Goal: Check status: Check status

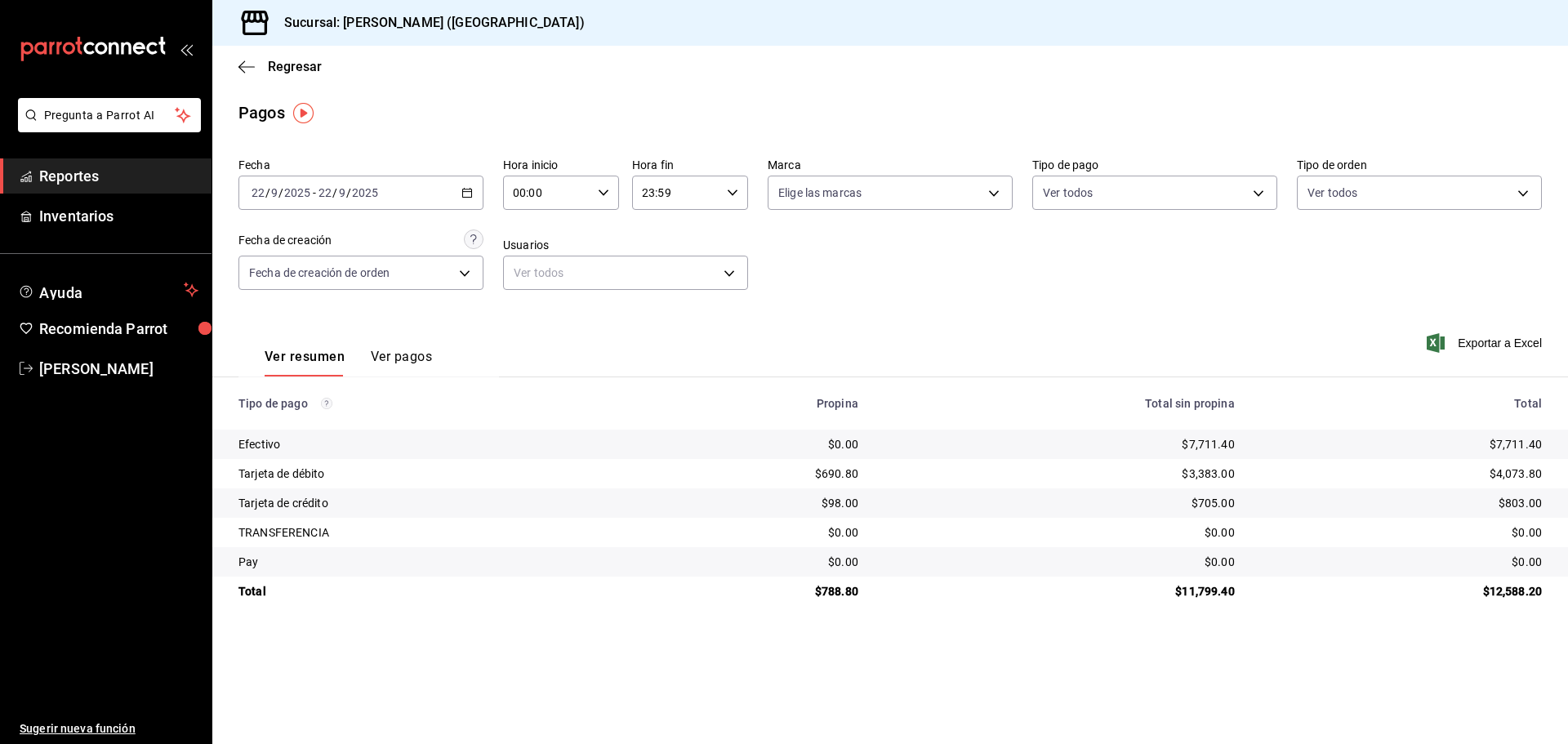
click at [401, 363] on button "Ver pagos" at bounding box center [401, 362] width 61 height 28
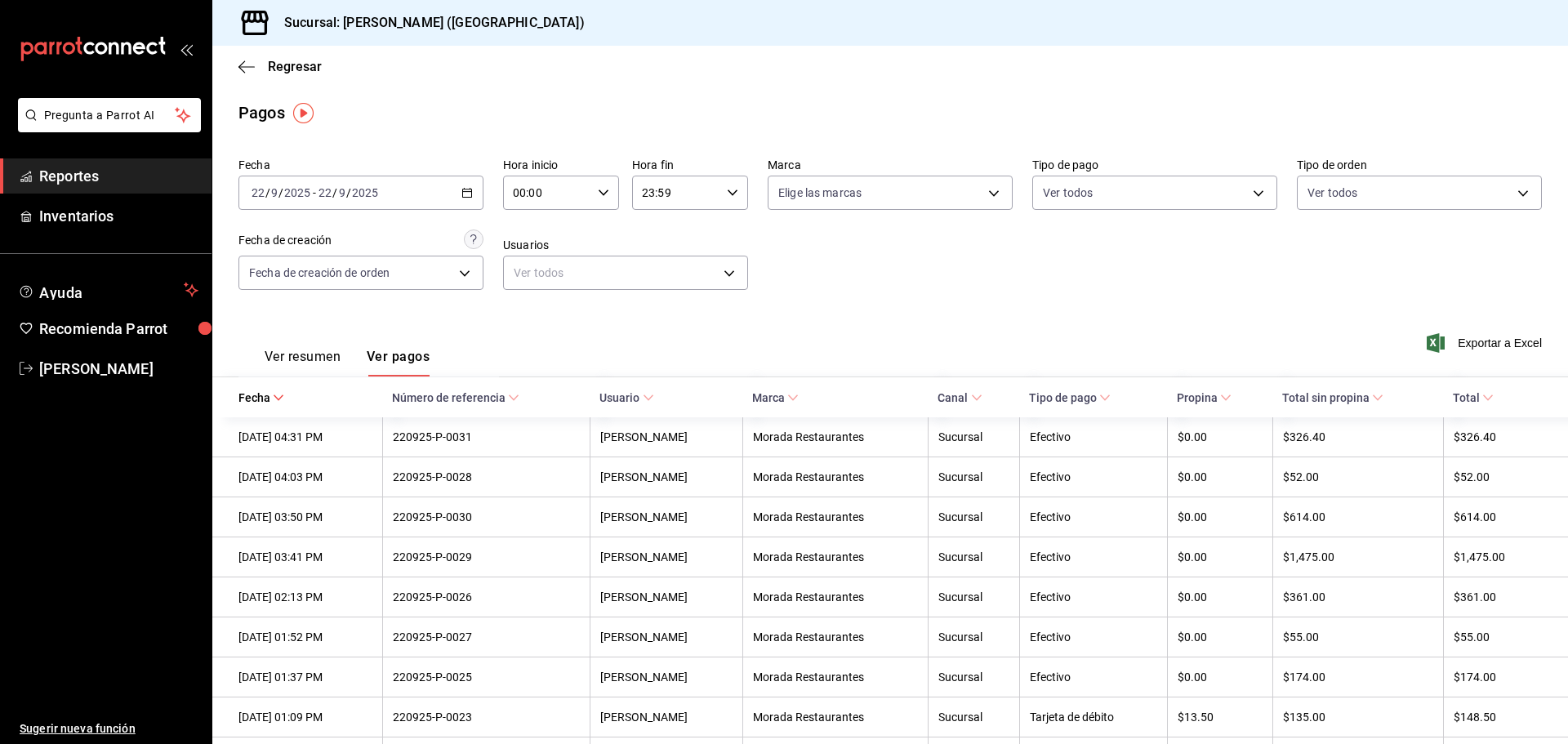
click at [315, 357] on button "Ver resumen" at bounding box center [303, 362] width 76 height 28
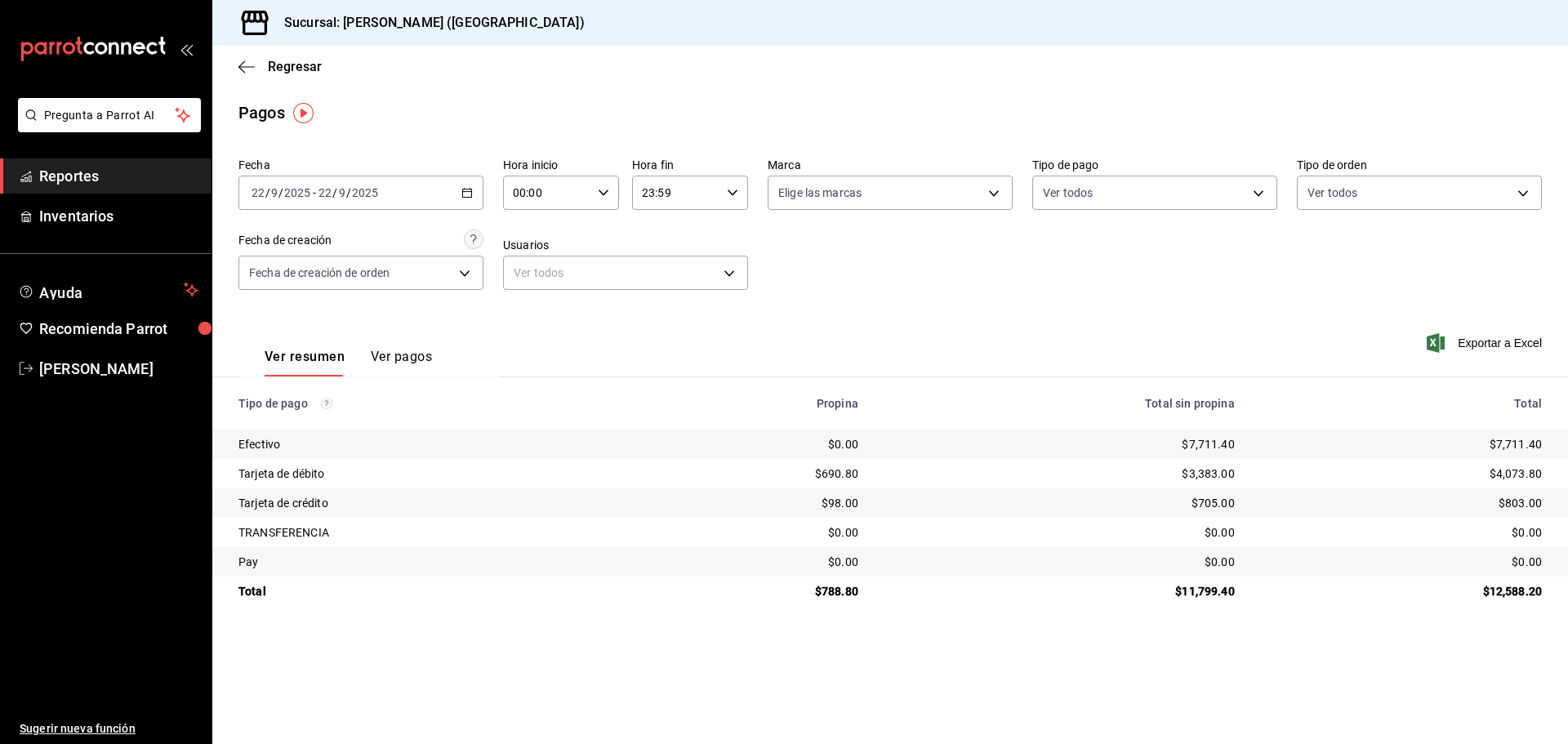
click at [472, 193] on div "[DATE] [DATE] - [DATE] [DATE]" at bounding box center [361, 193] width 245 height 35
click at [152, 165] on span "Reportes" at bounding box center [119, 176] width 159 height 22
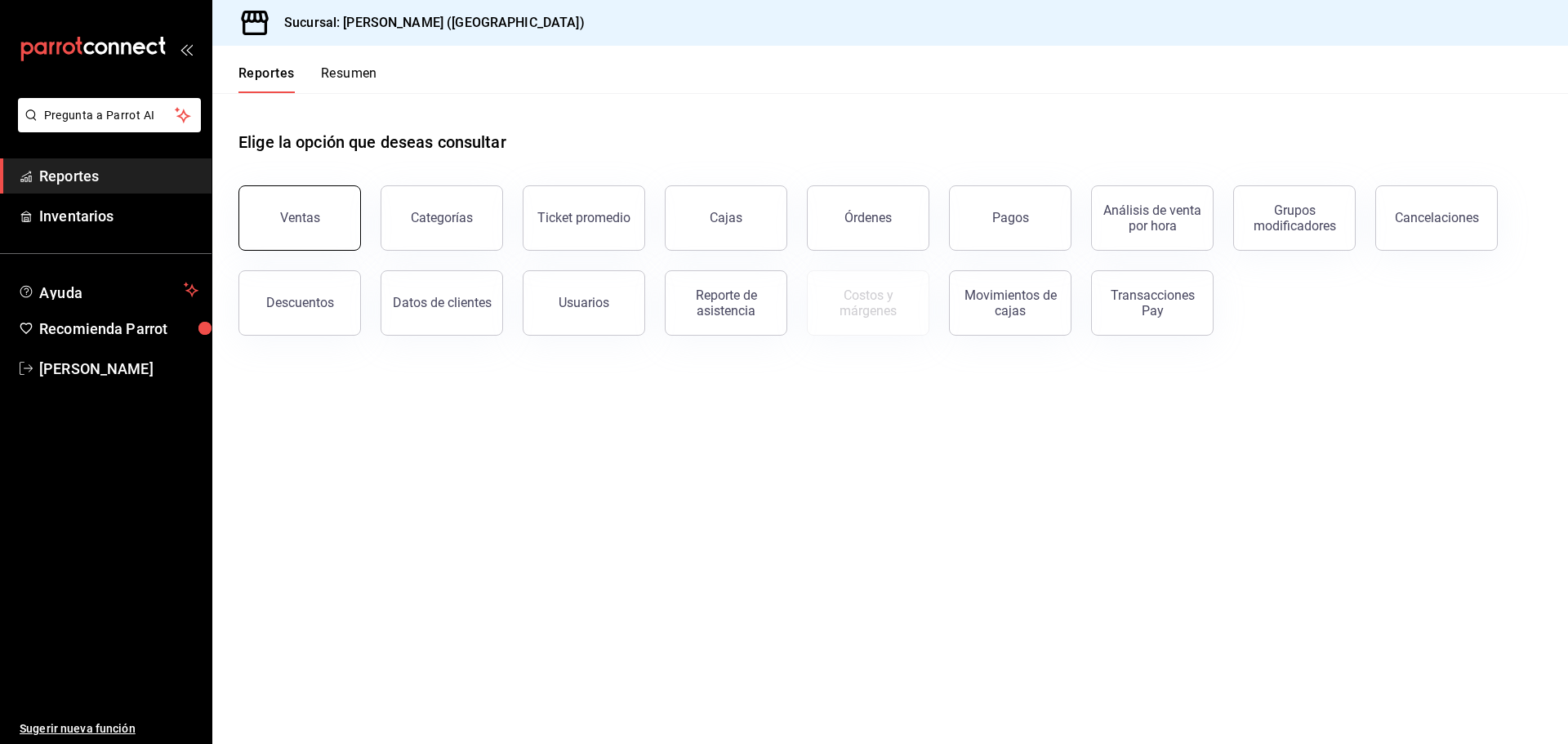
click at [312, 218] on div "Ventas" at bounding box center [300, 218] width 40 height 16
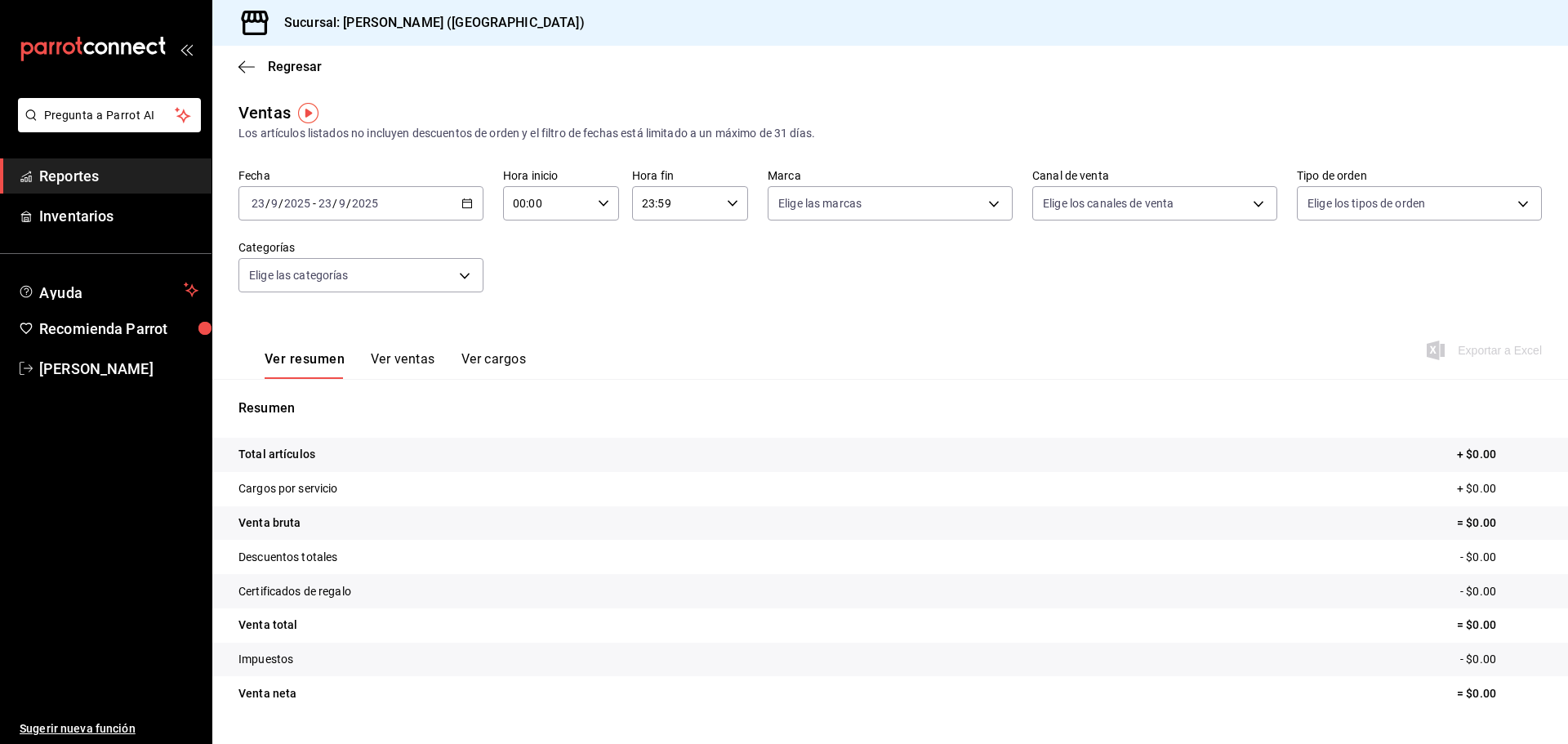
click at [472, 211] on div "[DATE] [DATE] - [DATE] [DATE]" at bounding box center [361, 203] width 245 height 35
click at [331, 396] on span "Rango de fechas" at bounding box center [316, 400] width 126 height 17
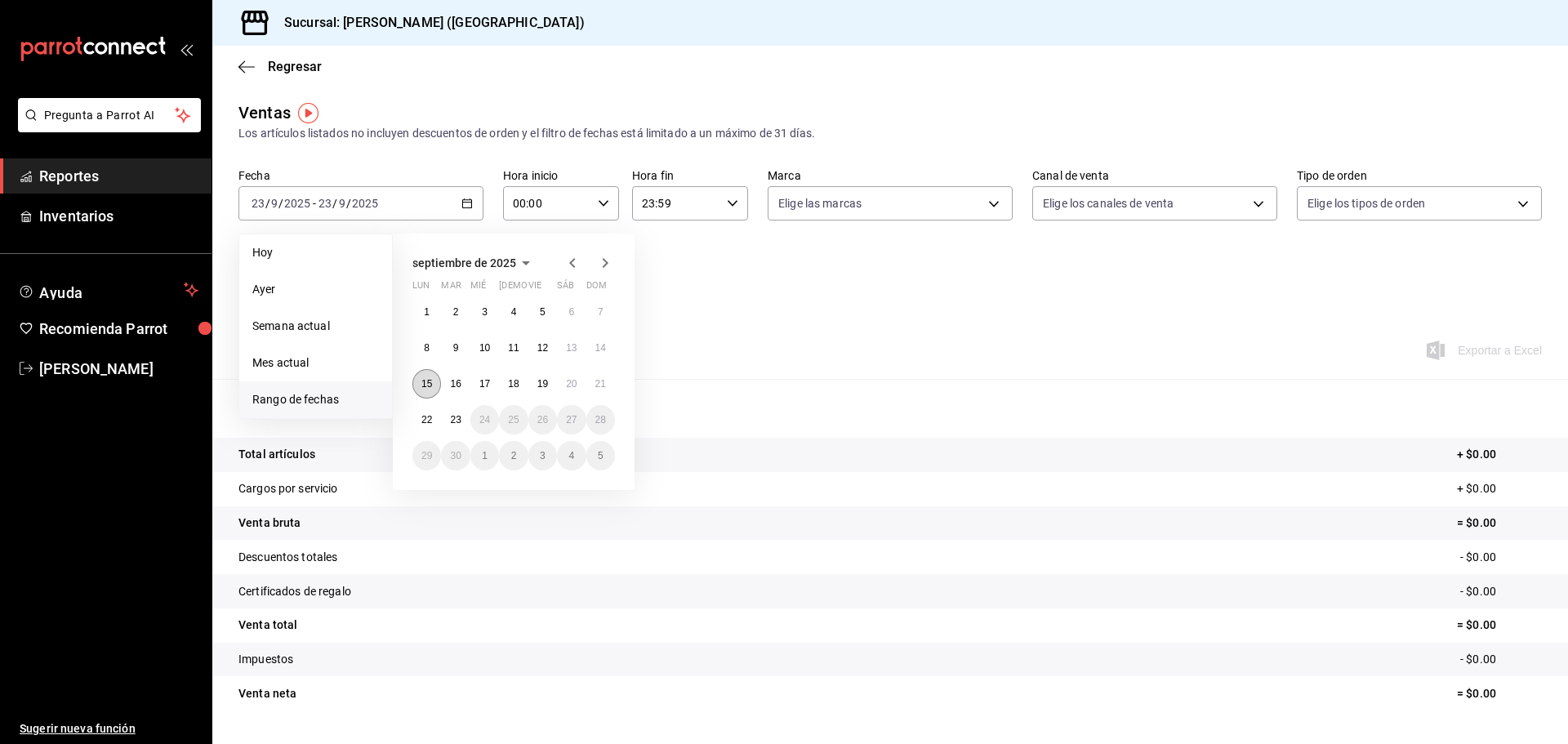
click at [425, 373] on button "15" at bounding box center [427, 384] width 29 height 29
click at [597, 382] on abbr "21" at bounding box center [601, 383] width 10 height 11
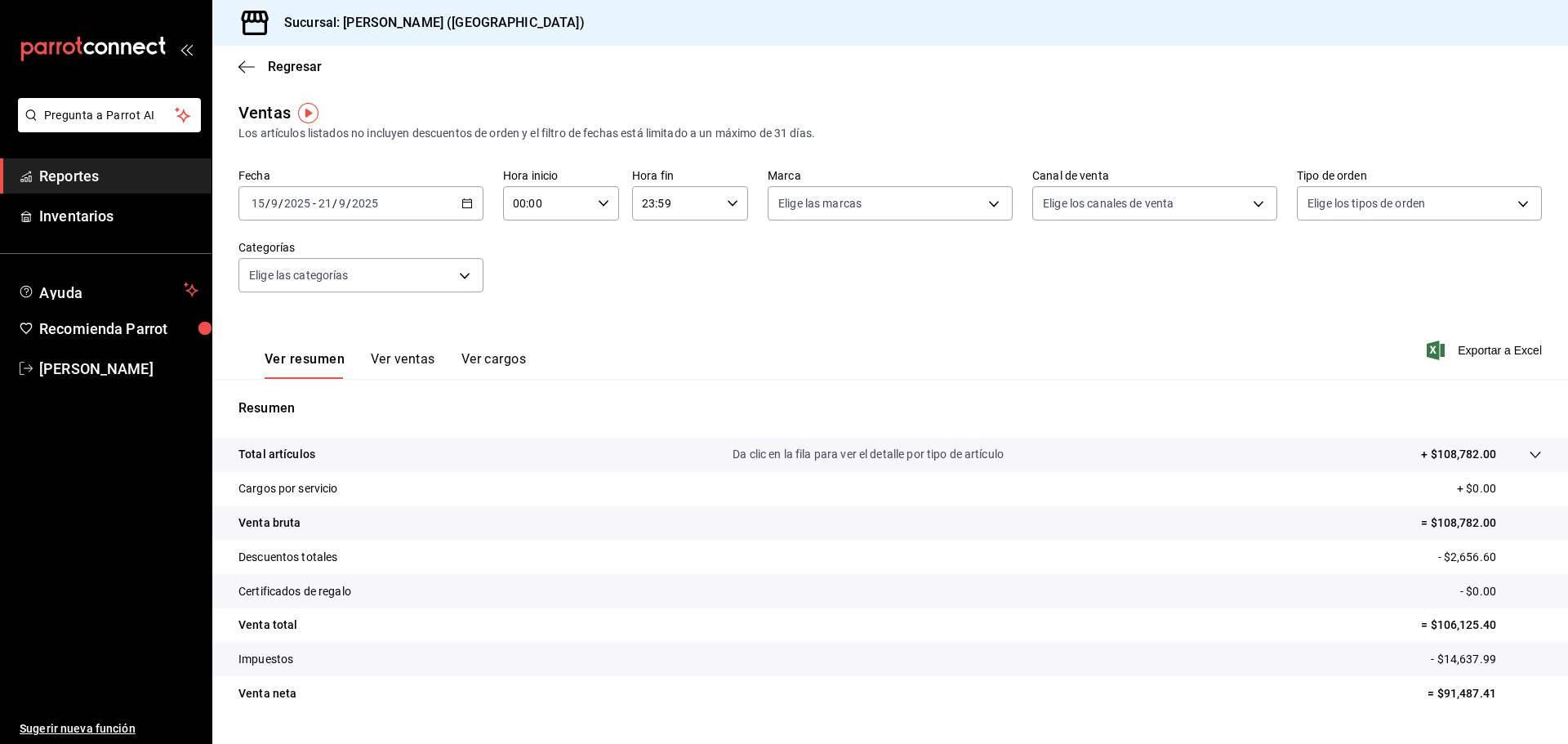
click at [402, 358] on button "Ver ventas" at bounding box center [402, 365] width 65 height 28
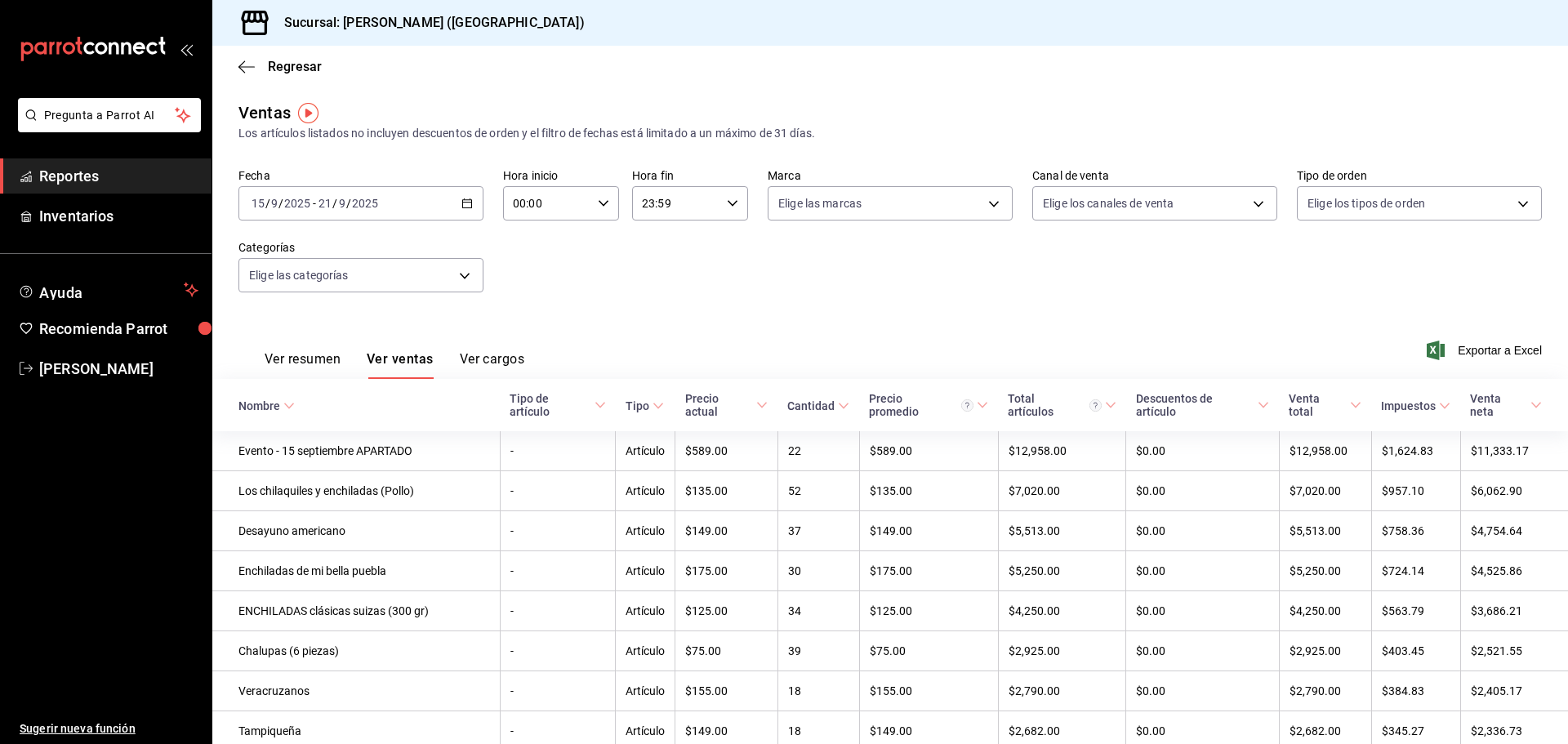
click at [468, 197] on icon "button" at bounding box center [466, 202] width 11 height 11
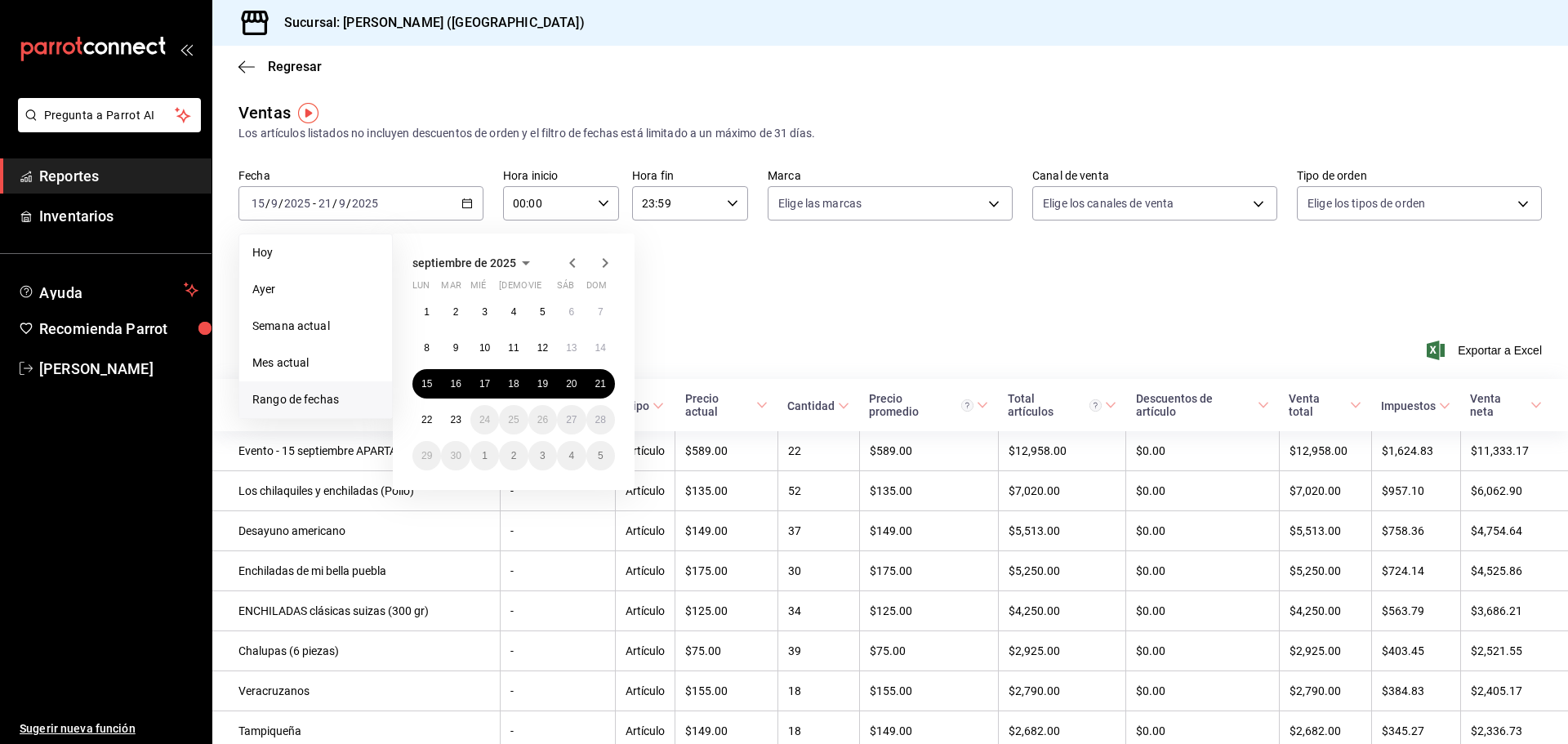
click at [126, 177] on span "Reportes" at bounding box center [119, 176] width 159 height 22
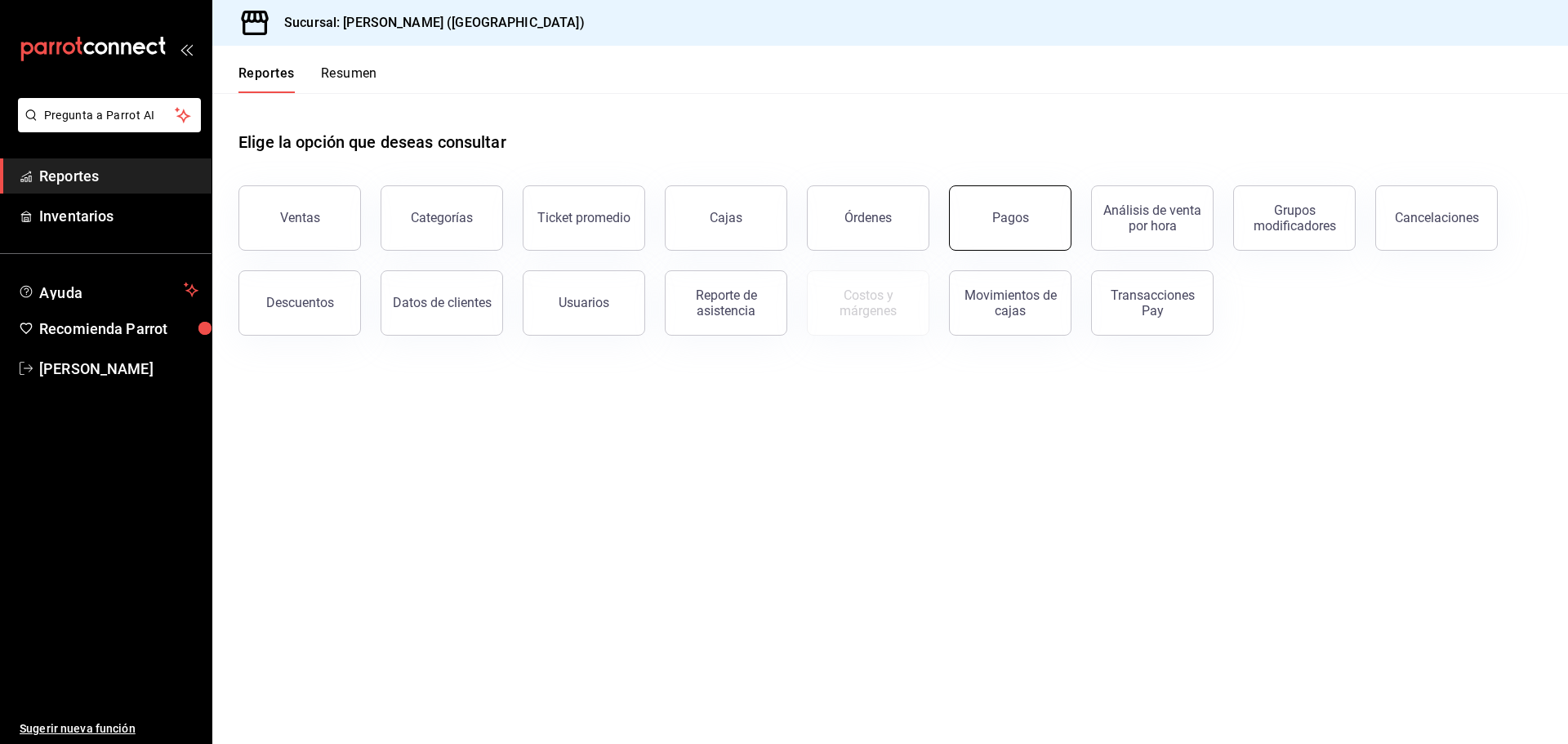
click at [1002, 215] on div "Pagos" at bounding box center [1010, 218] width 36 height 16
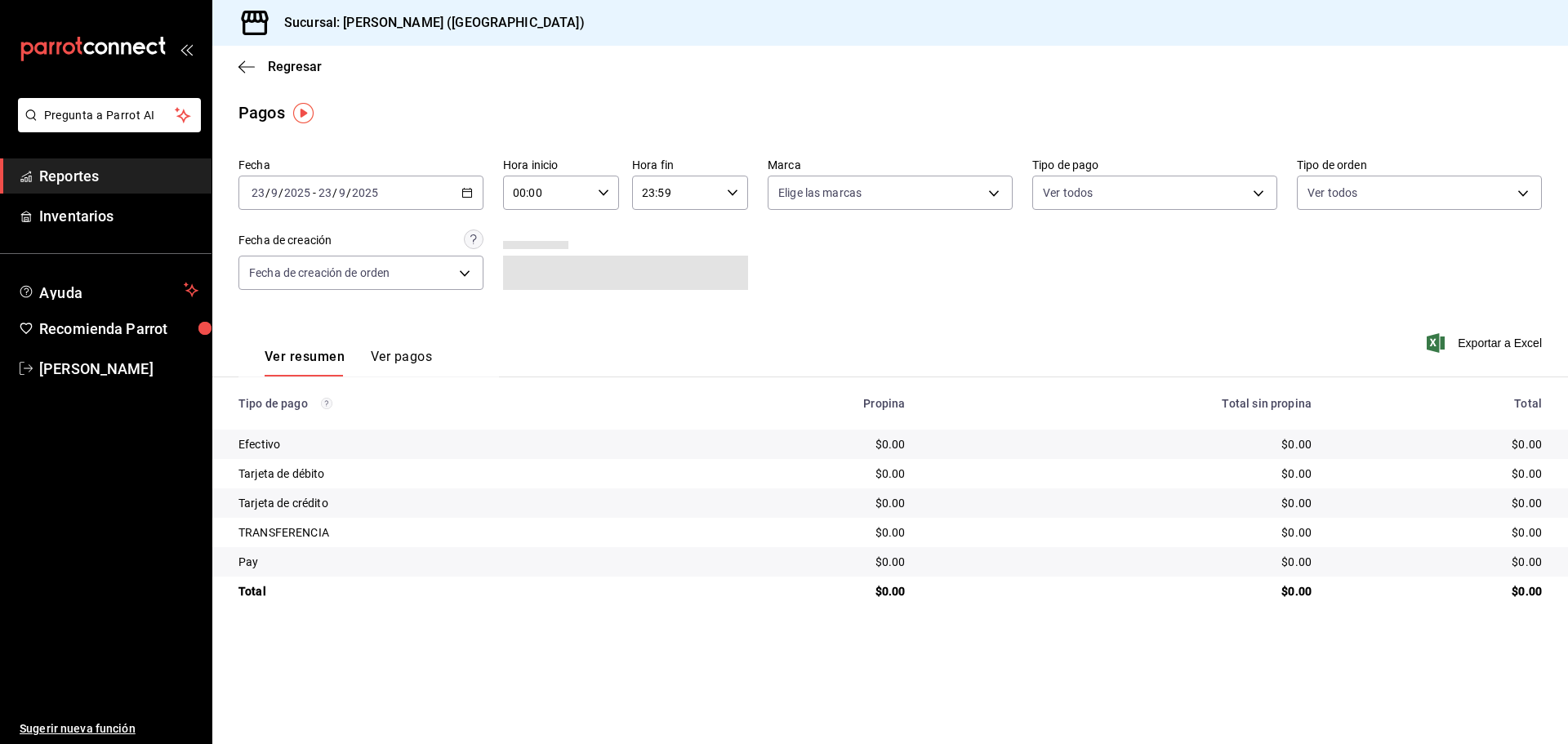
click at [460, 196] on div "[DATE] [DATE] - [DATE] [DATE]" at bounding box center [361, 193] width 245 height 35
click at [326, 435] on li "Rango de fechas" at bounding box center [315, 426] width 152 height 36
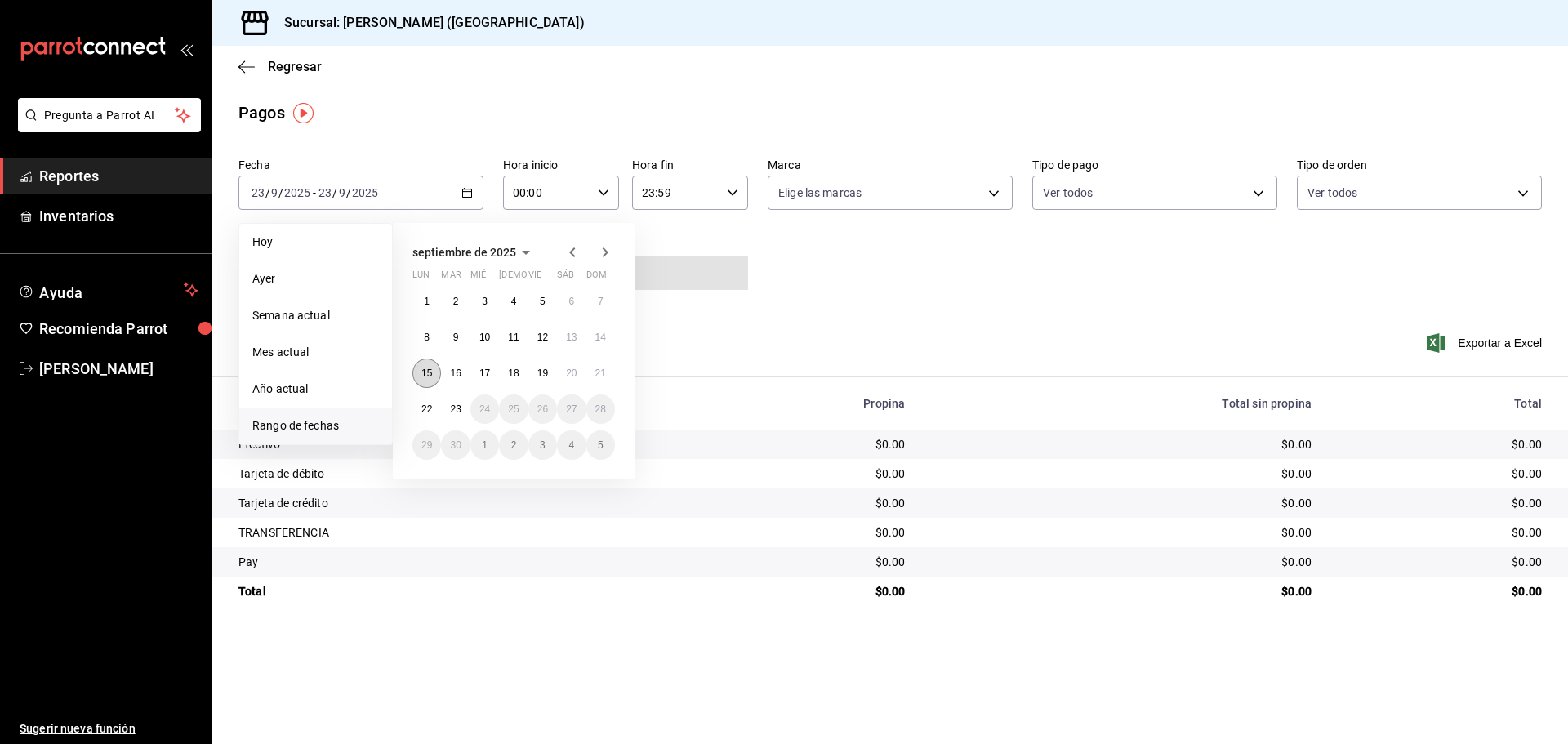
click at [424, 369] on abbr "15" at bounding box center [427, 373] width 10 height 11
click at [601, 369] on abbr "21" at bounding box center [601, 373] width 10 height 11
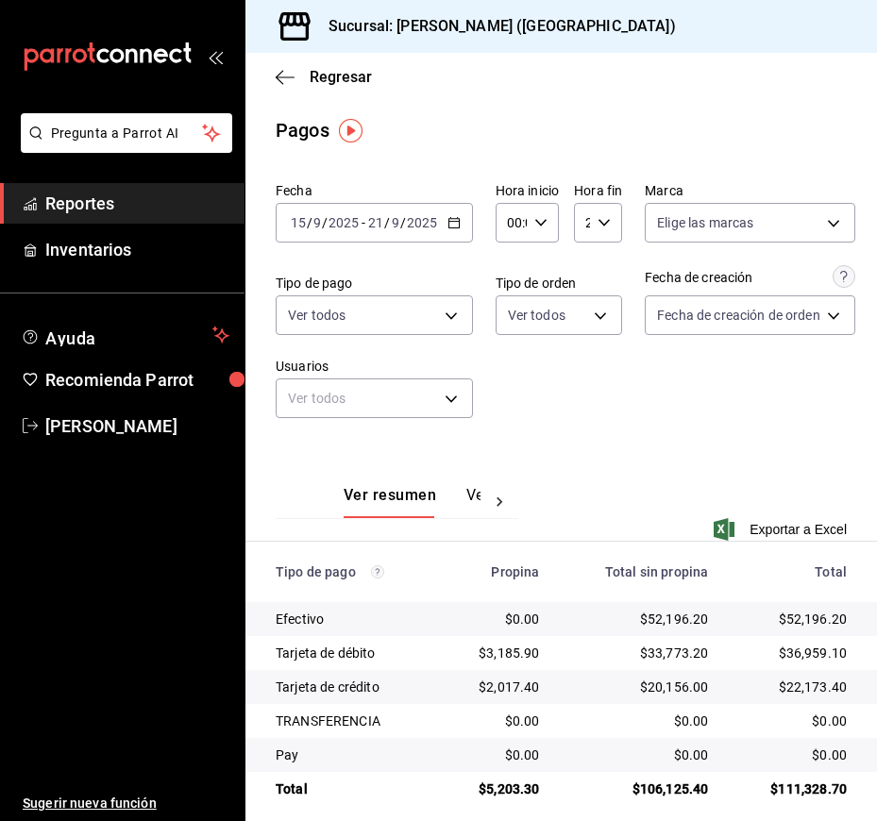
click at [457, 219] on \(Stroke\) "button" at bounding box center [453, 223] width 11 height 10
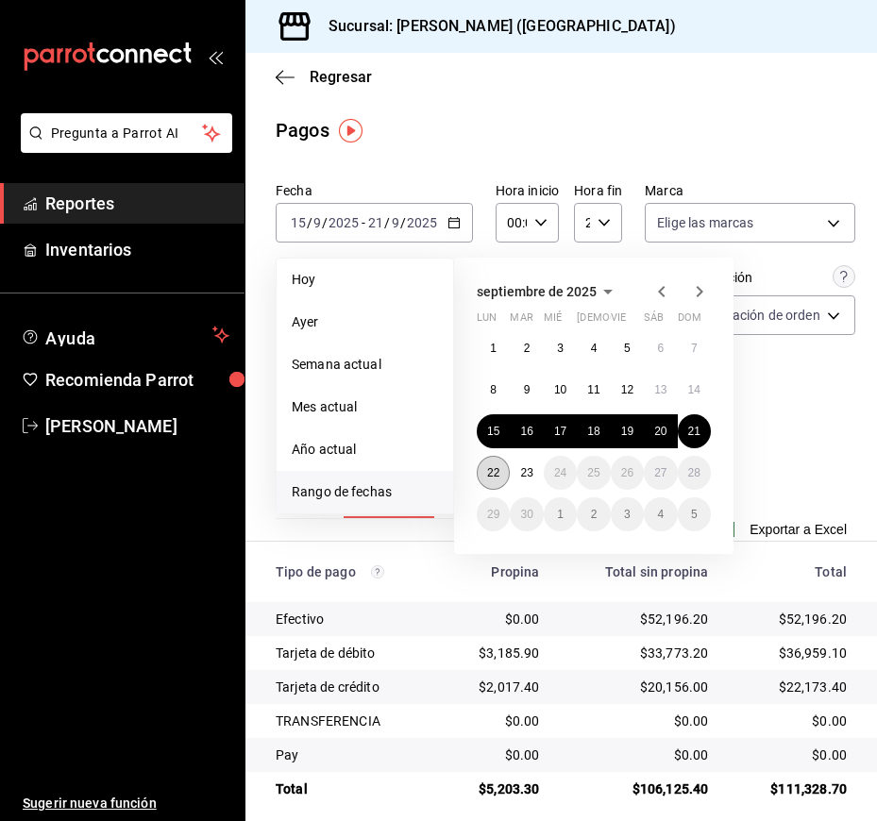
click at [494, 475] on abbr "22" at bounding box center [493, 472] width 12 height 13
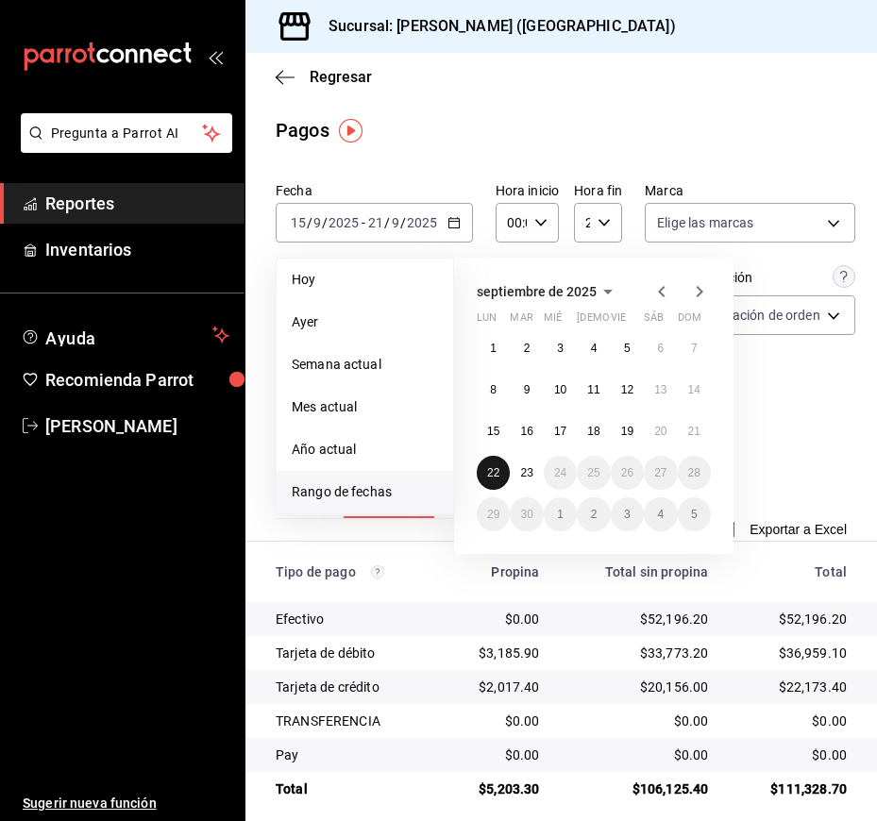
click at [494, 475] on abbr "22" at bounding box center [493, 472] width 12 height 13
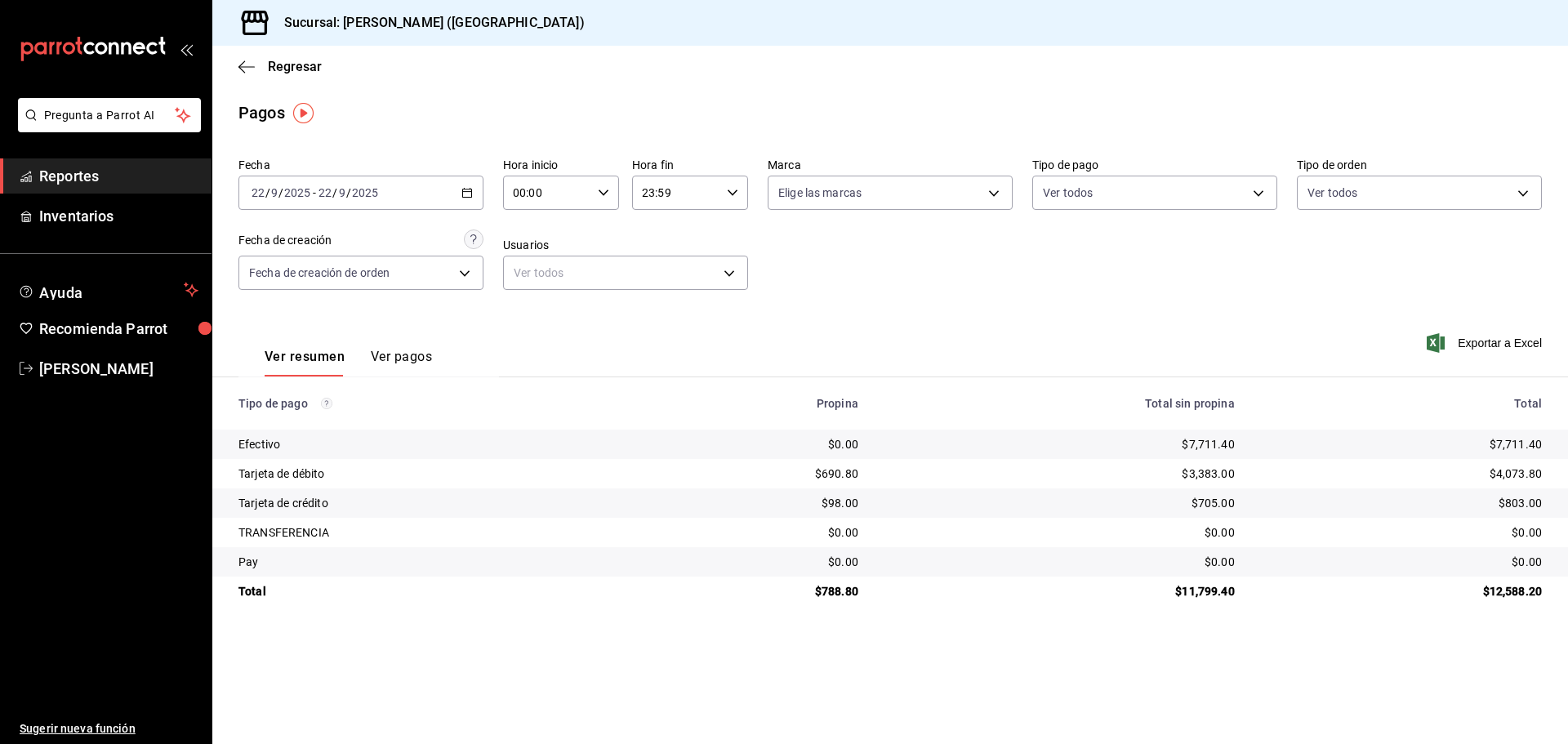
click at [461, 194] on icon "button" at bounding box center [466, 192] width 11 height 11
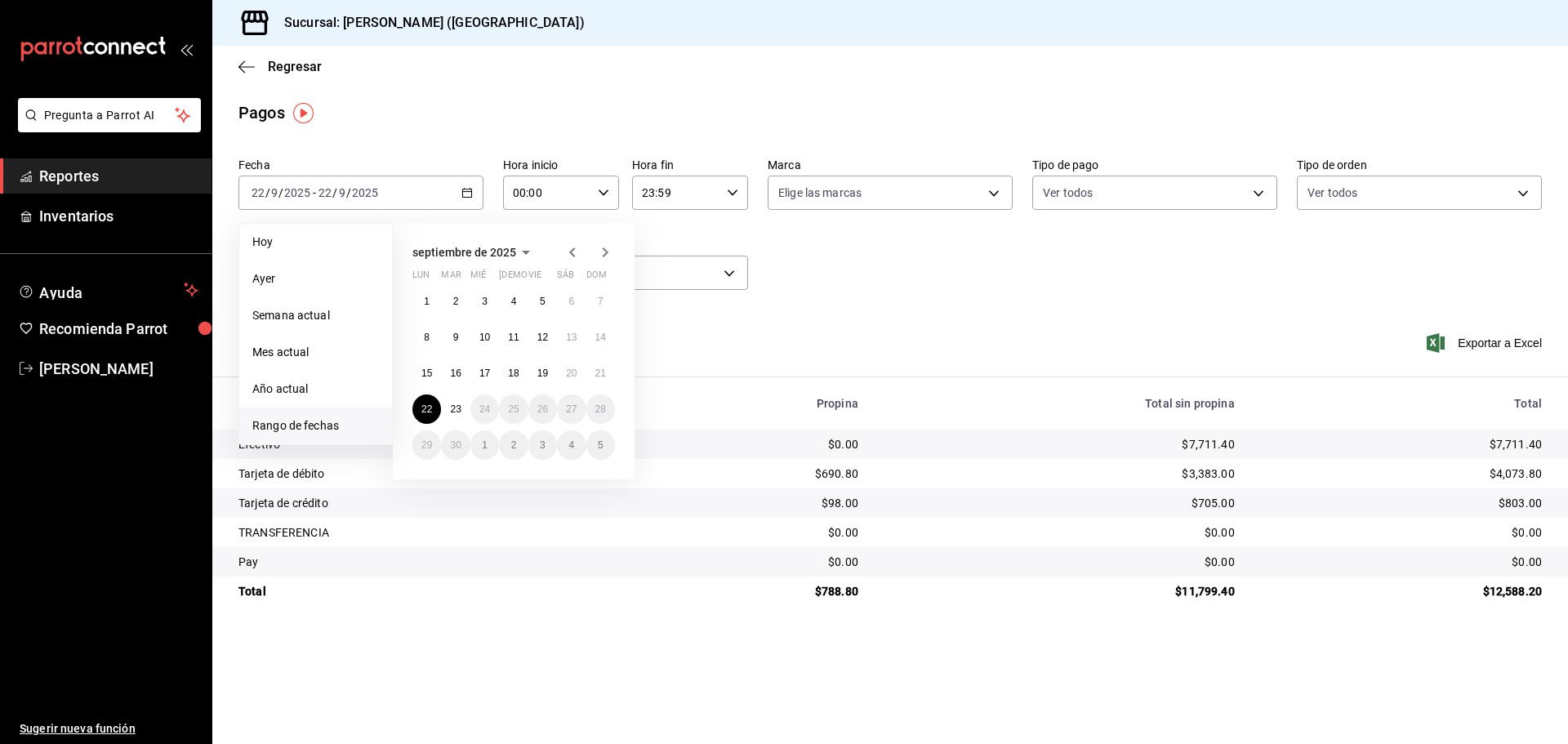
click at [572, 255] on icon "button" at bounding box center [572, 252] width 6 height 10
click at [571, 255] on icon "button" at bounding box center [572, 252] width 20 height 20
click at [601, 254] on icon "button" at bounding box center [605, 252] width 20 height 20
click at [450, 306] on button "1" at bounding box center [455, 301] width 29 height 29
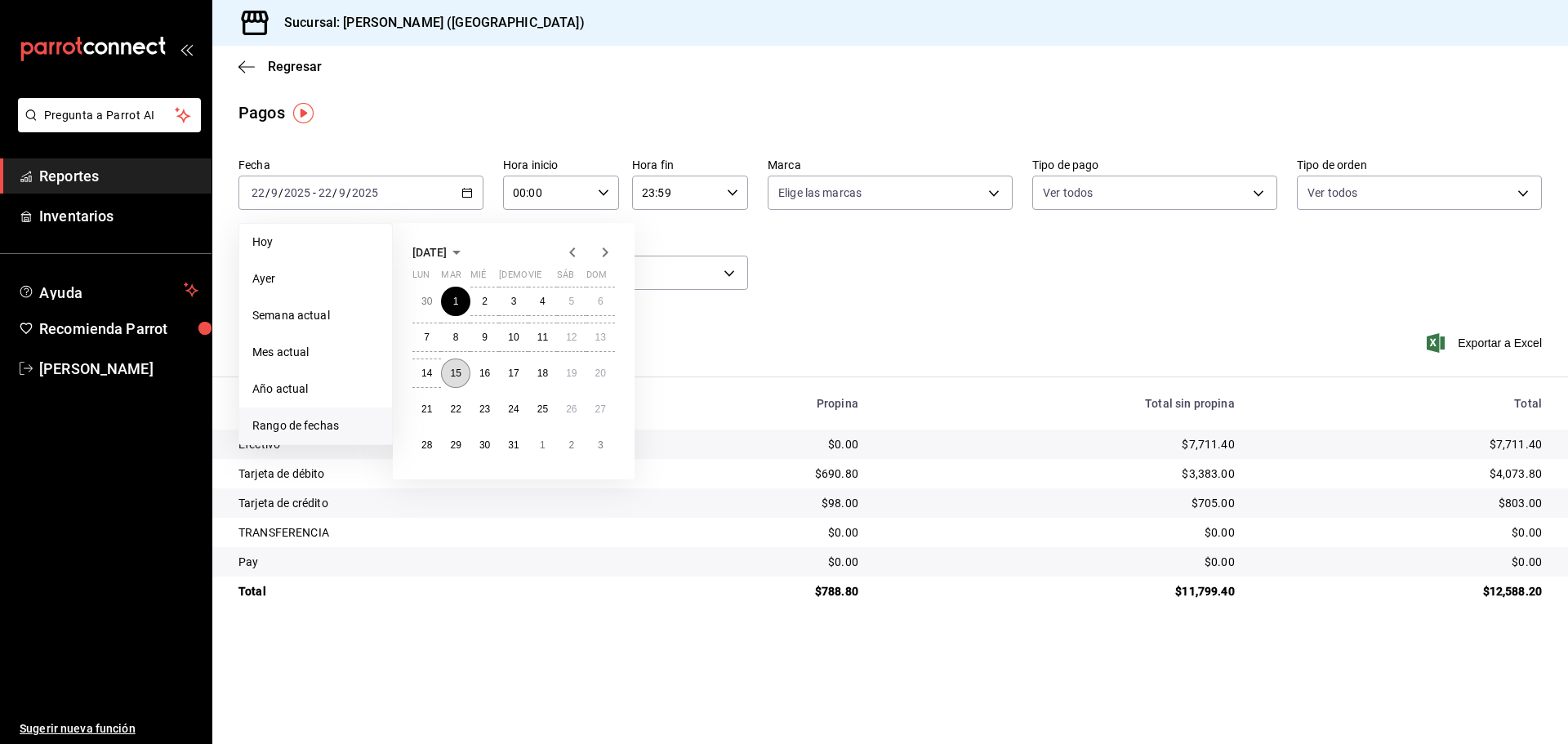
click at [459, 381] on button "15" at bounding box center [455, 373] width 29 height 29
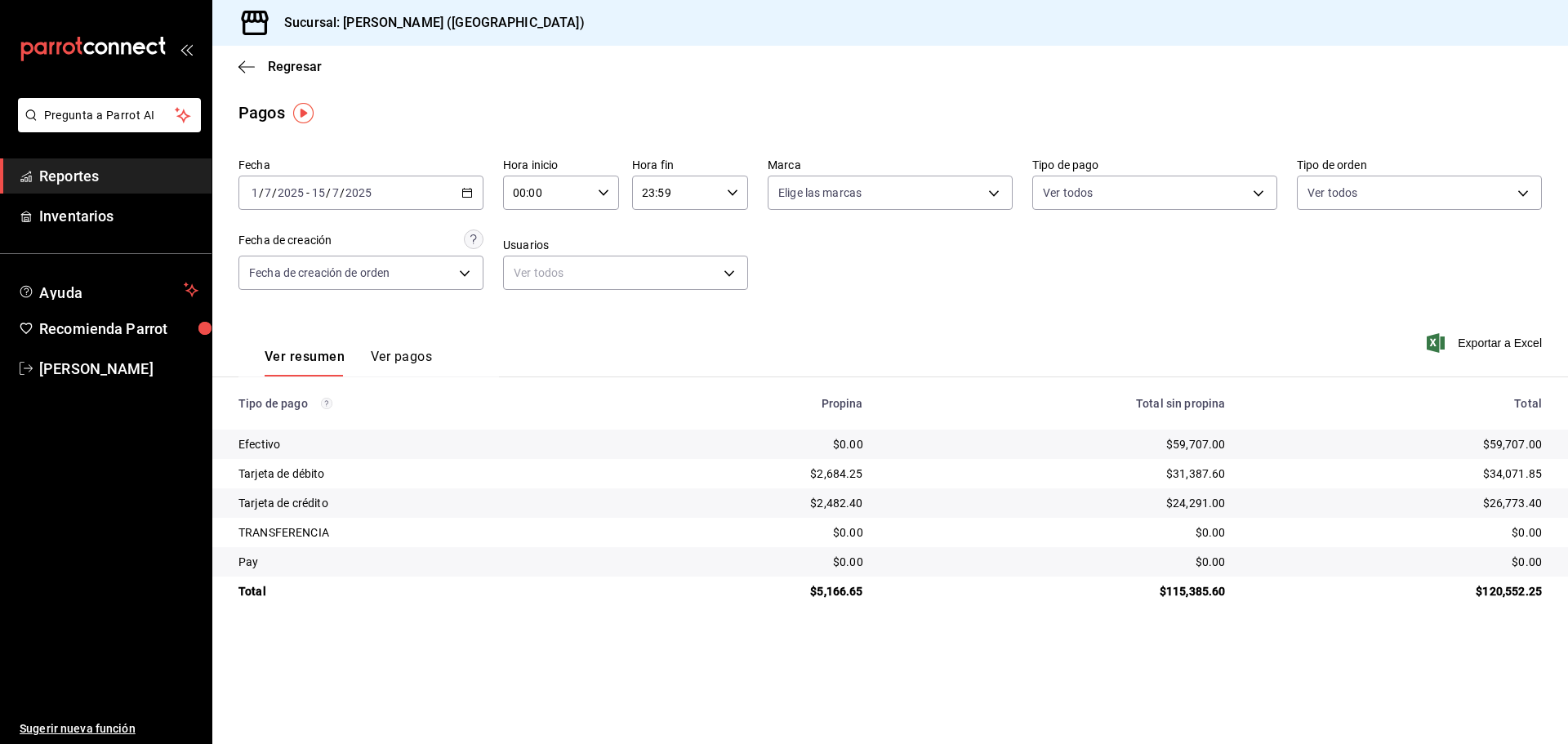
click at [462, 189] on icon "button" at bounding box center [466, 192] width 11 height 11
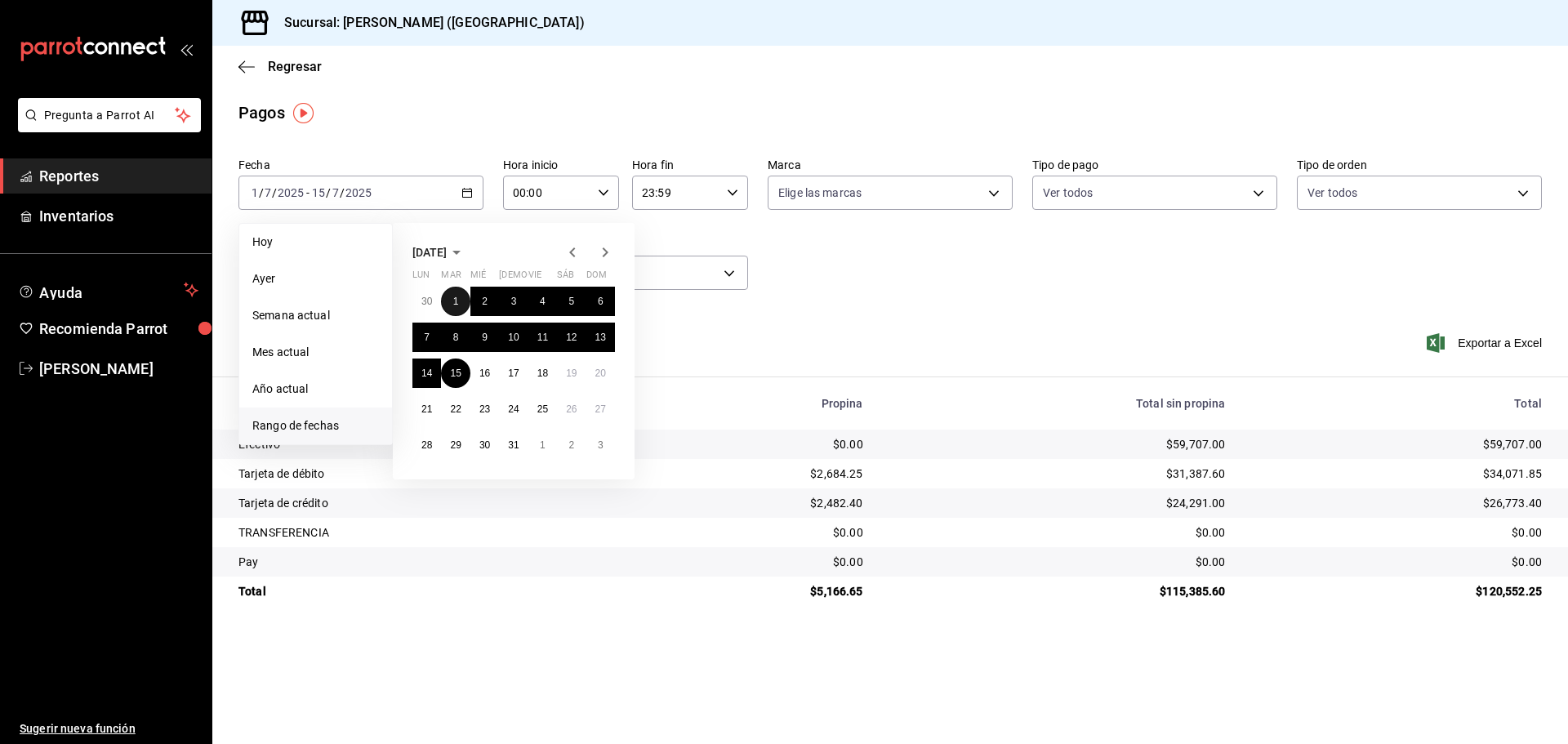
click at [447, 298] on button "1" at bounding box center [455, 301] width 29 height 29
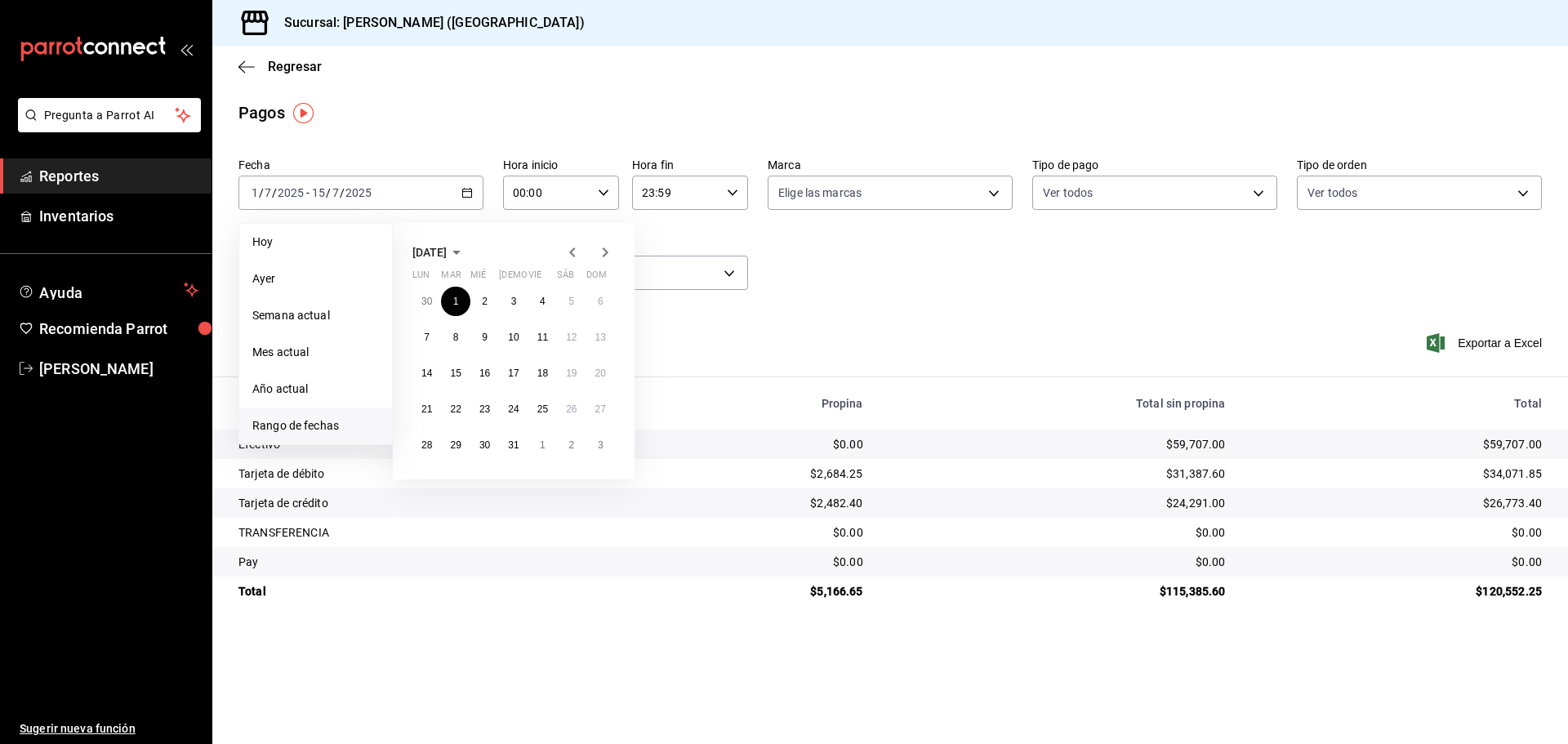
click at [608, 258] on icon "button" at bounding box center [605, 252] width 20 height 20
click at [605, 250] on icon "button" at bounding box center [605, 252] width 6 height 10
click at [430, 410] on abbr "22" at bounding box center [427, 408] width 10 height 11
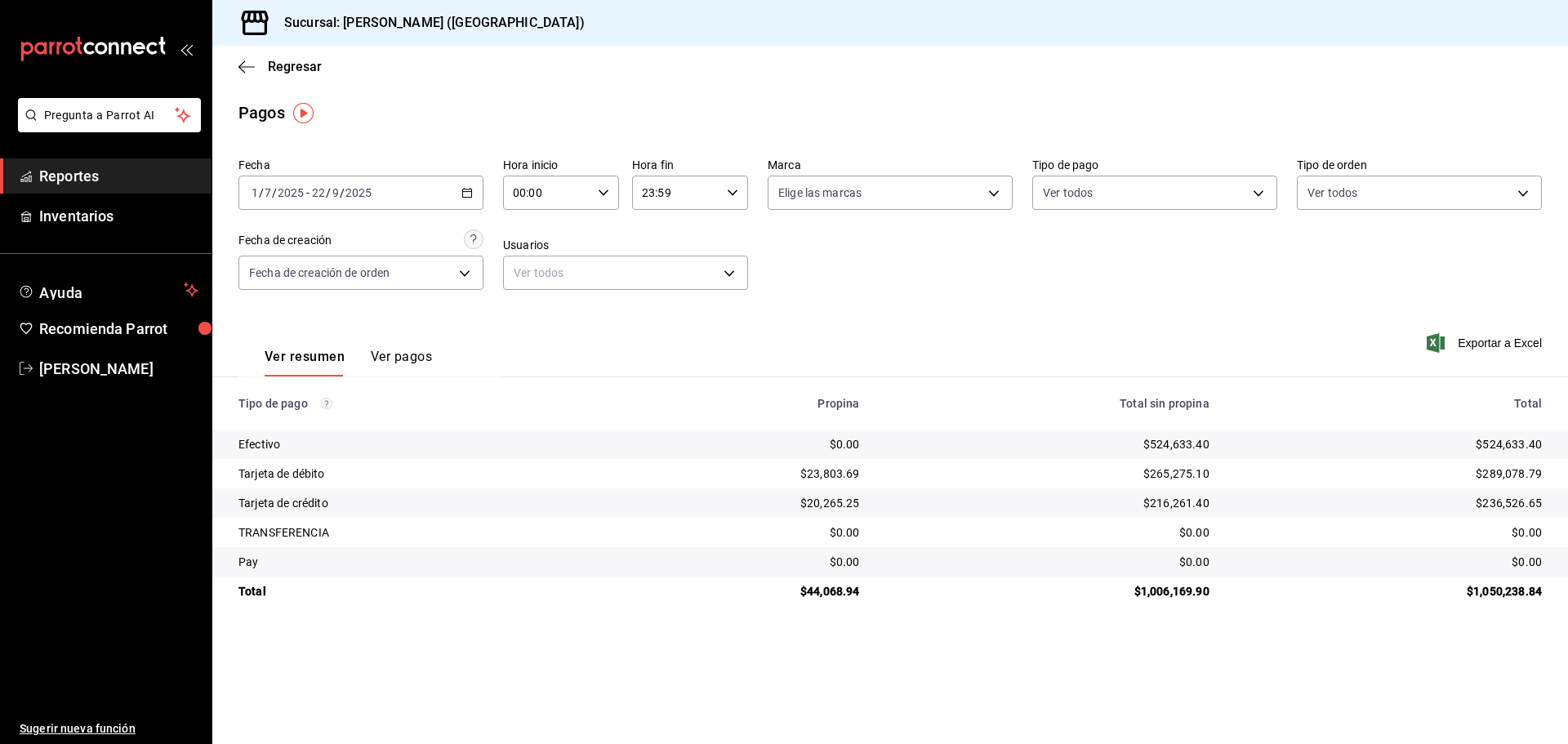
click at [469, 197] on \(Stroke\) "button" at bounding box center [466, 193] width 10 height 9
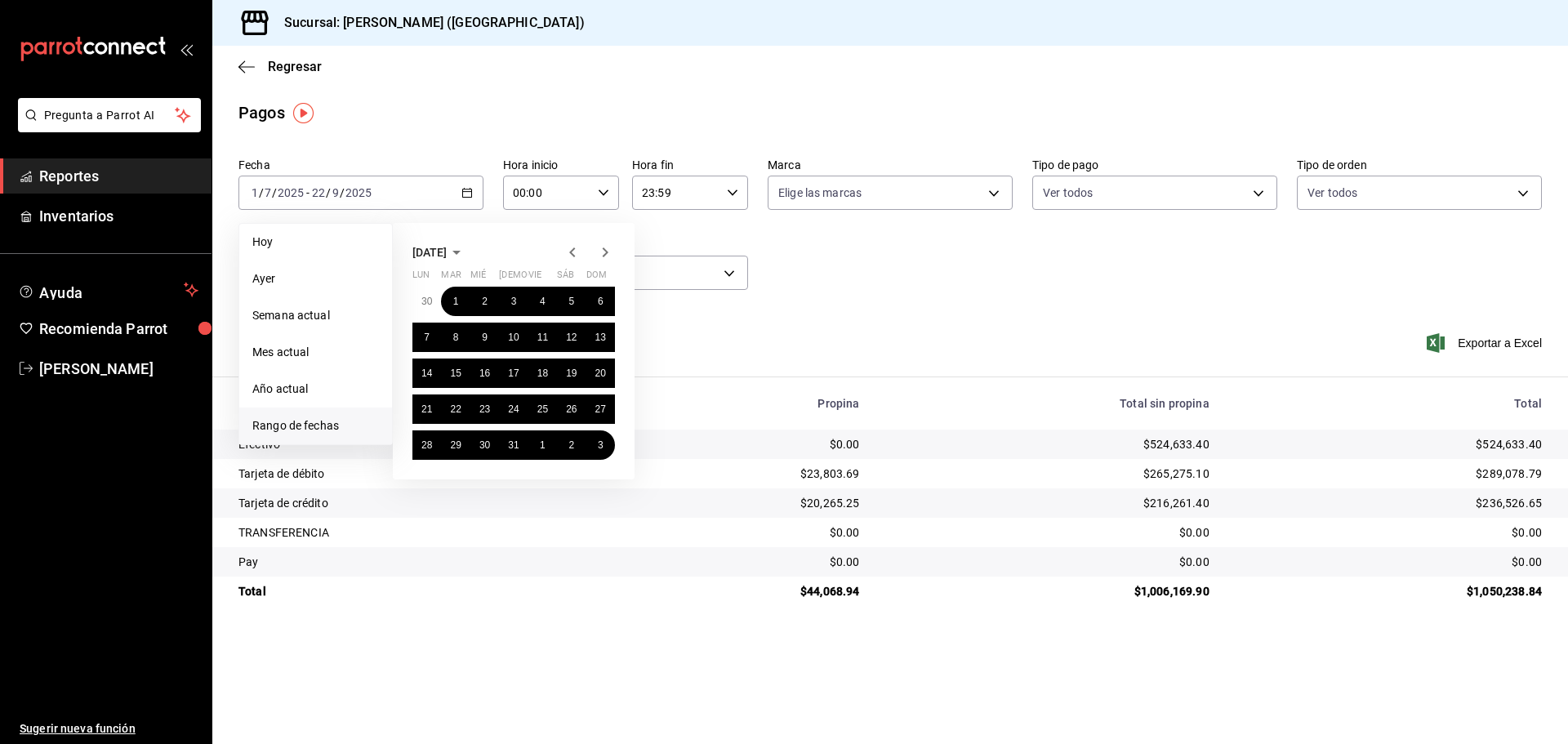
click at [572, 245] on icon "button" at bounding box center [572, 252] width 20 height 20
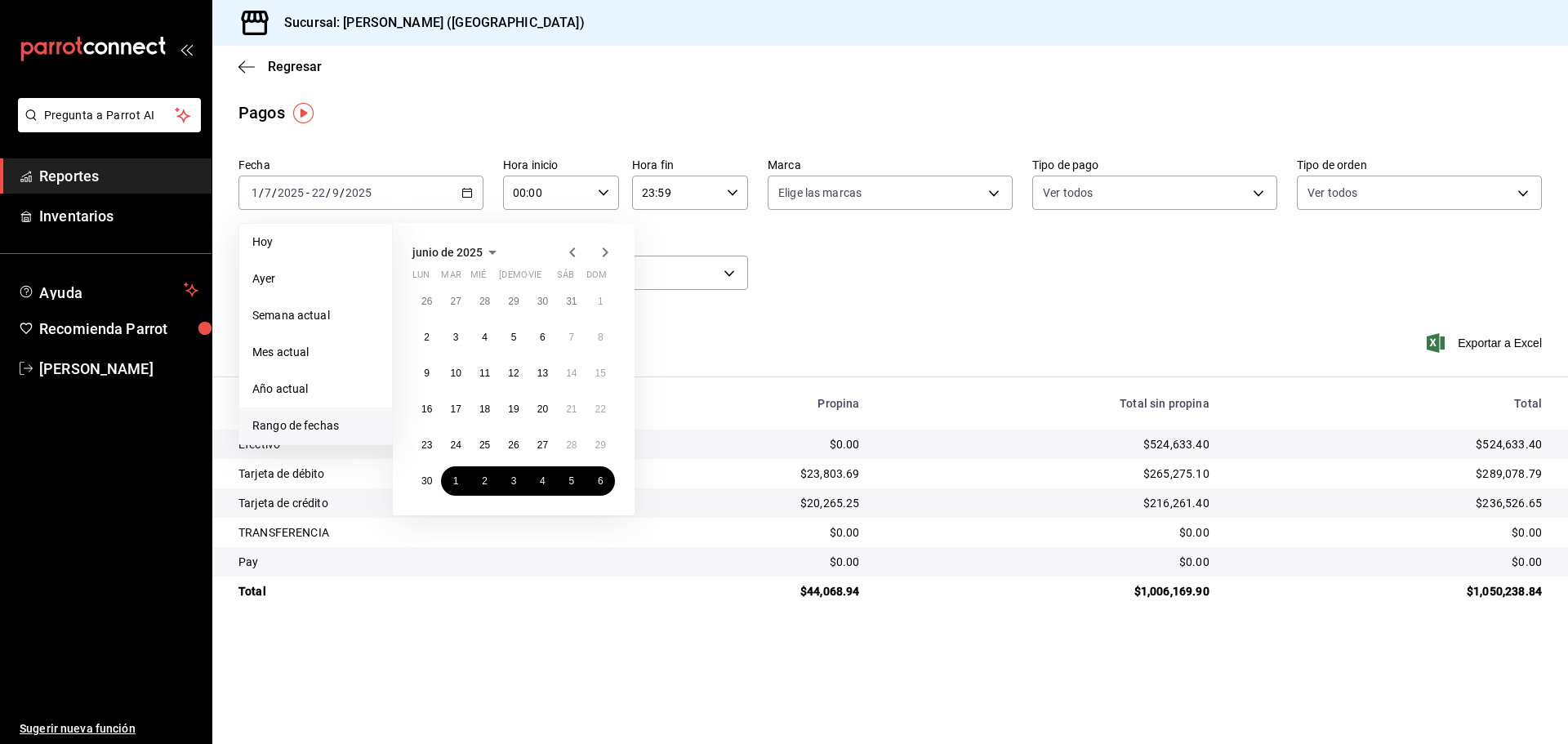
drag, startPoint x: 620, startPoint y: 253, endPoint x: 614, endPoint y: 243, distance: 11.7
click at [620, 250] on div "[DATE] lun mar mié jue vie sáb dom 26 27 28 29 30 31 1 2 3 4 5 6 7 8 9 10 11 12…" at bounding box center [513, 369] width 241 height 292
click at [611, 244] on icon "button" at bounding box center [605, 252] width 20 height 20
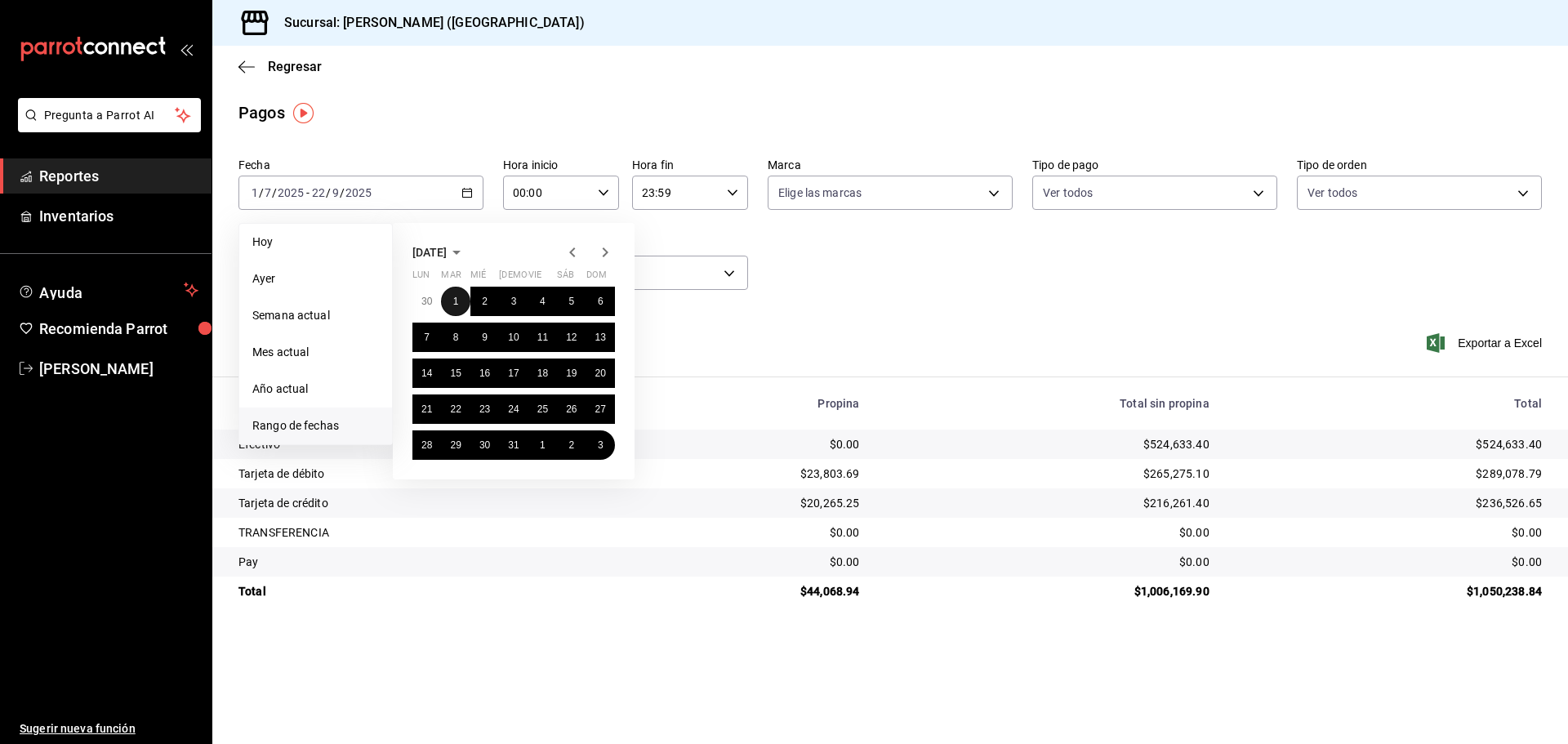
click at [462, 294] on button "1" at bounding box center [455, 301] width 29 height 29
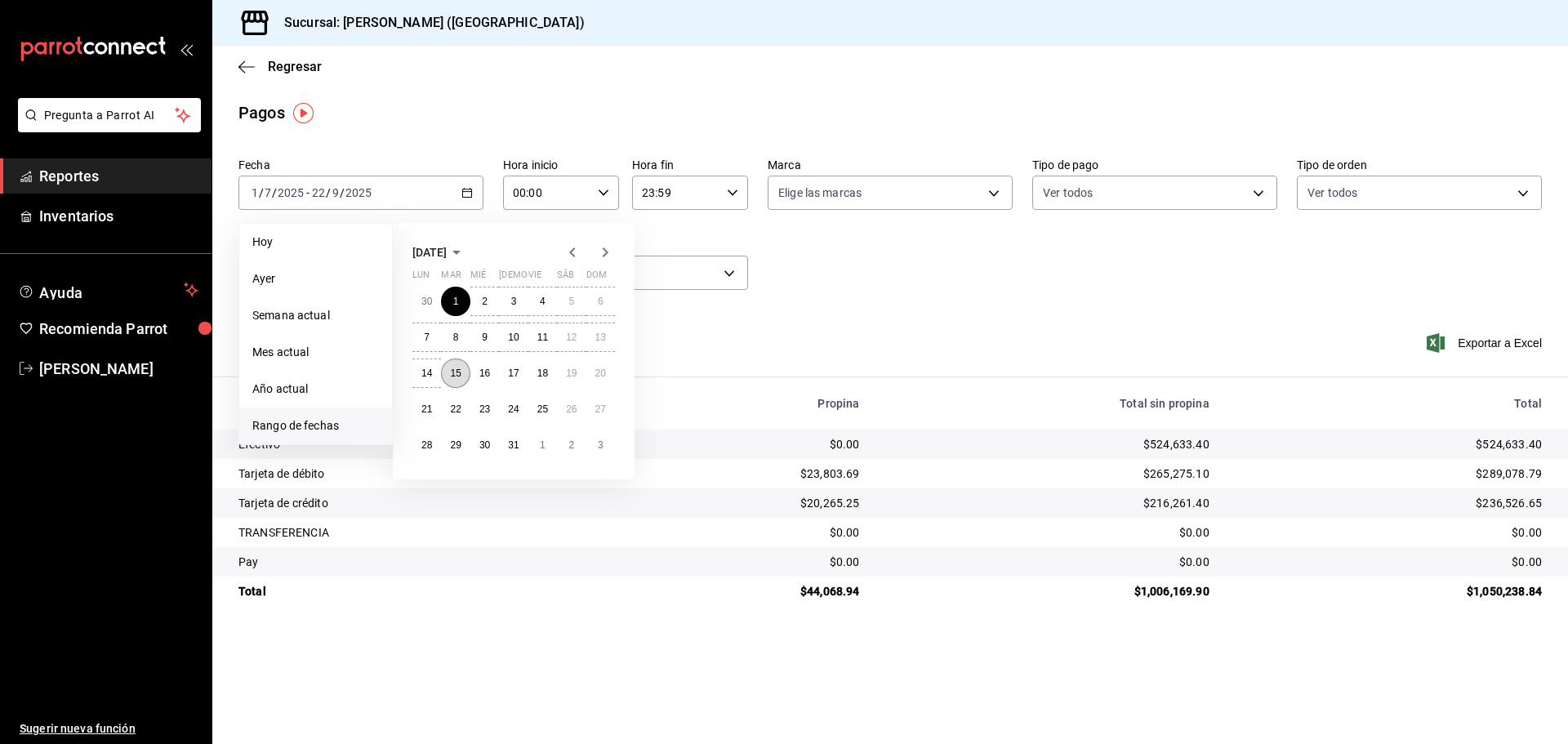
click at [468, 369] on button "15" at bounding box center [455, 373] width 29 height 29
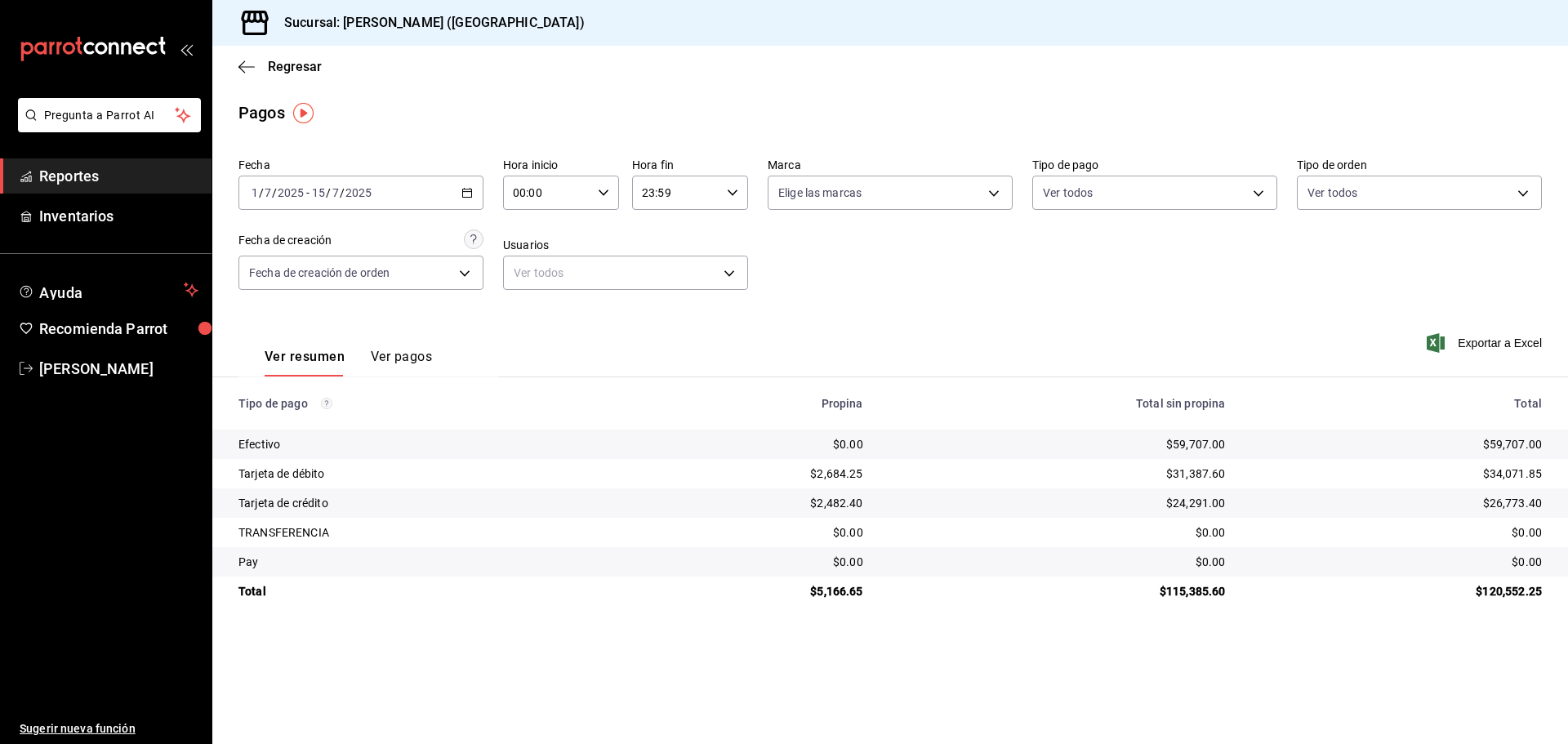
click at [461, 191] on icon "button" at bounding box center [466, 192] width 11 height 11
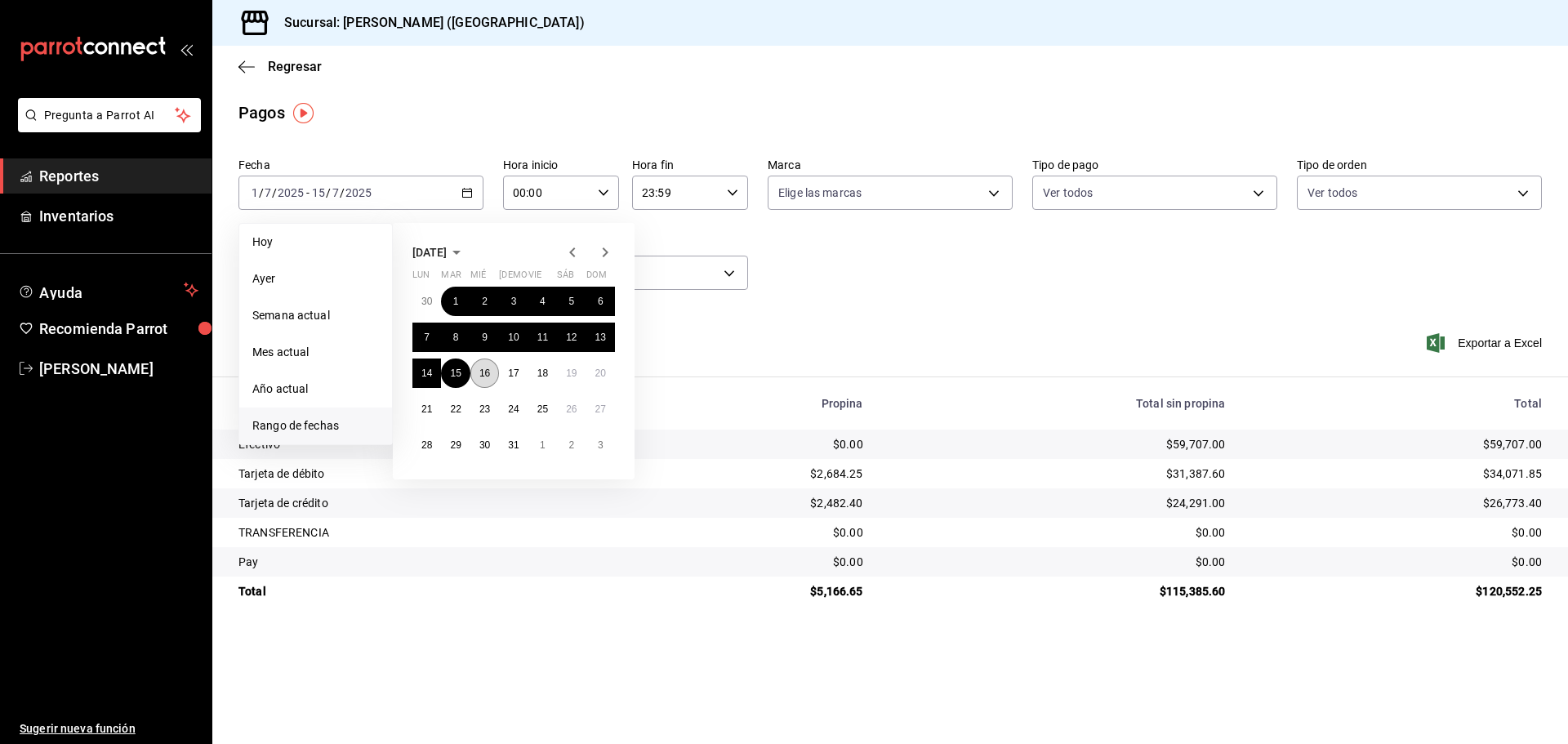
click at [480, 379] on button "16" at bounding box center [485, 373] width 29 height 29
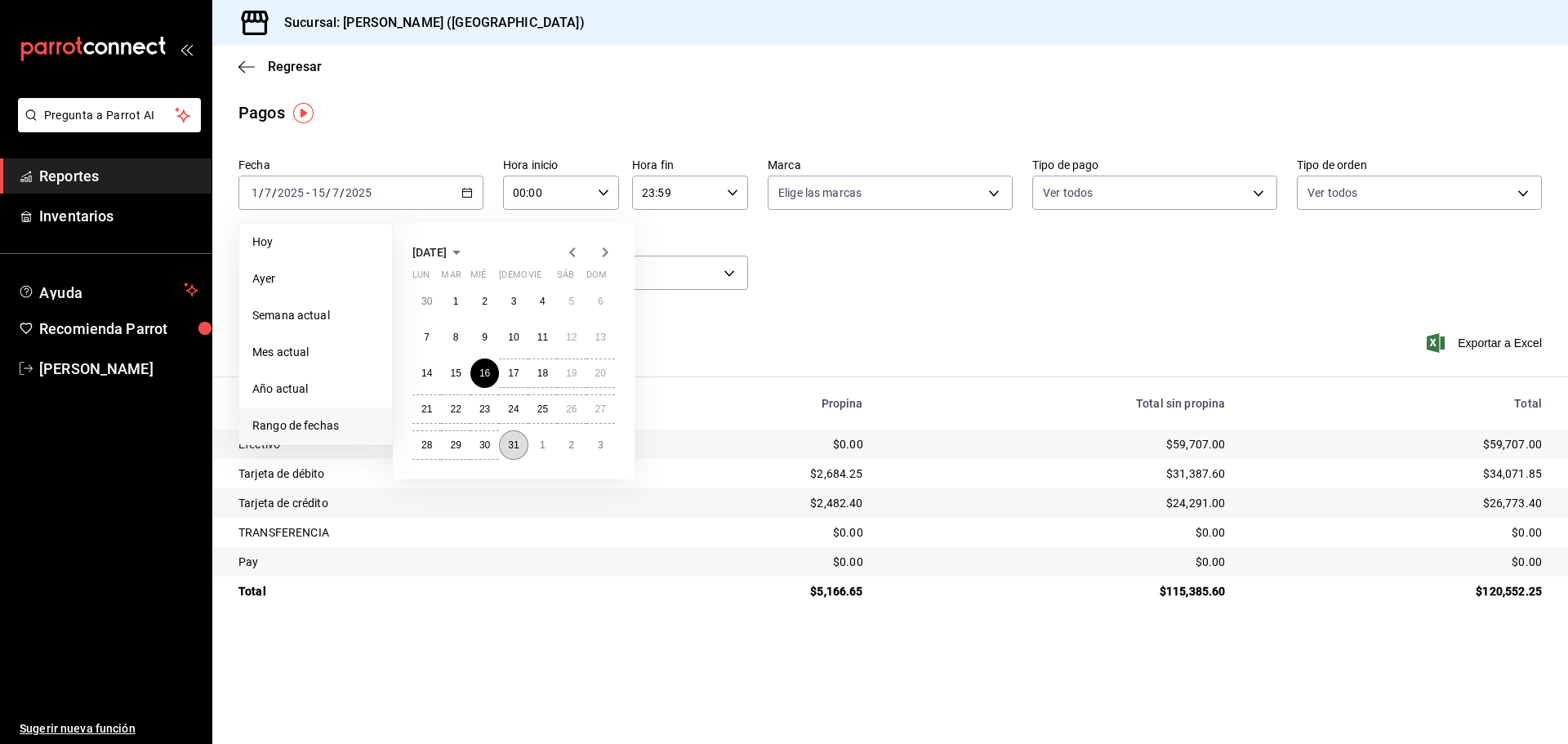
click at [509, 446] on abbr "31" at bounding box center [513, 445] width 10 height 11
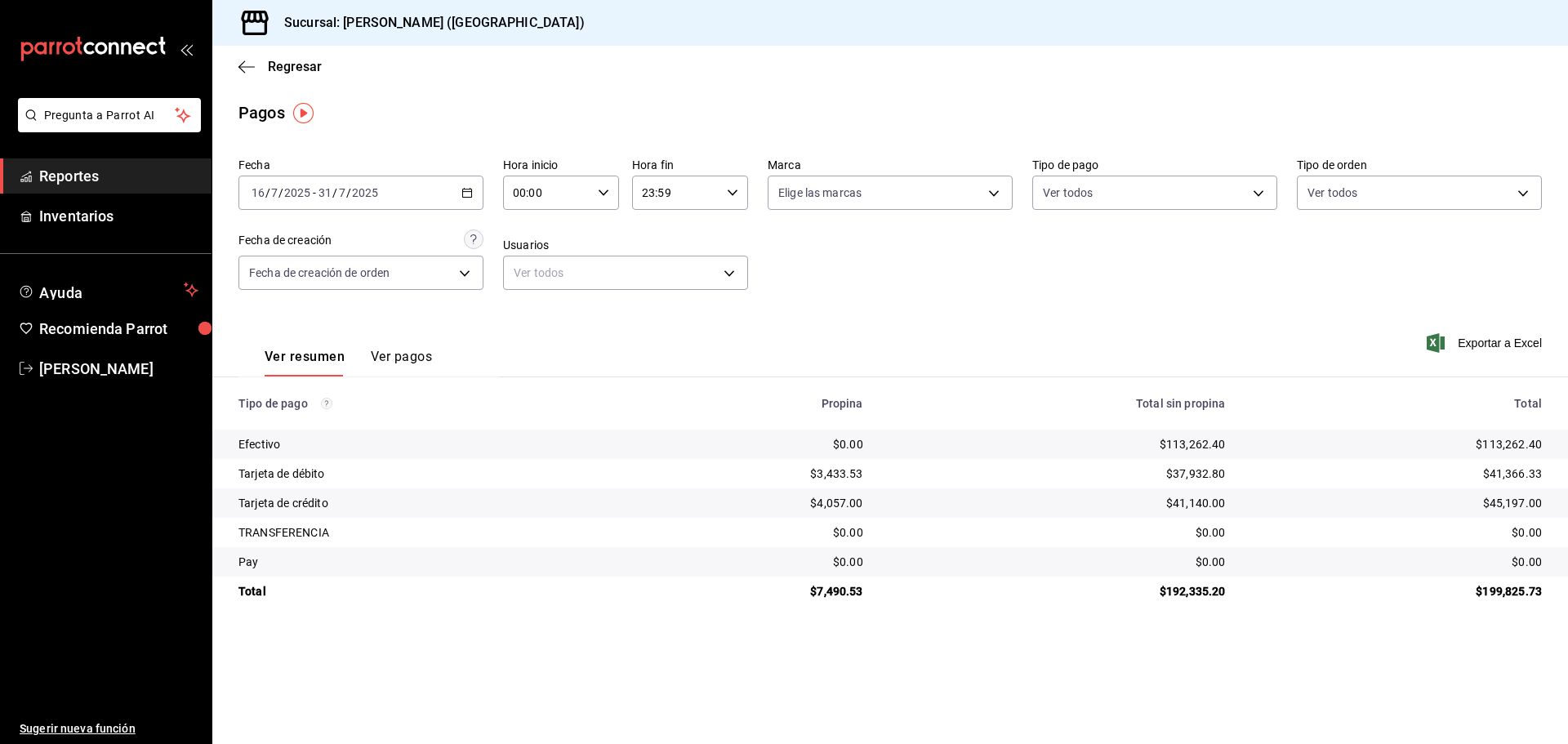
click at [469, 199] on div "[DATE] [DATE] - [DATE] [DATE]" at bounding box center [361, 193] width 245 height 35
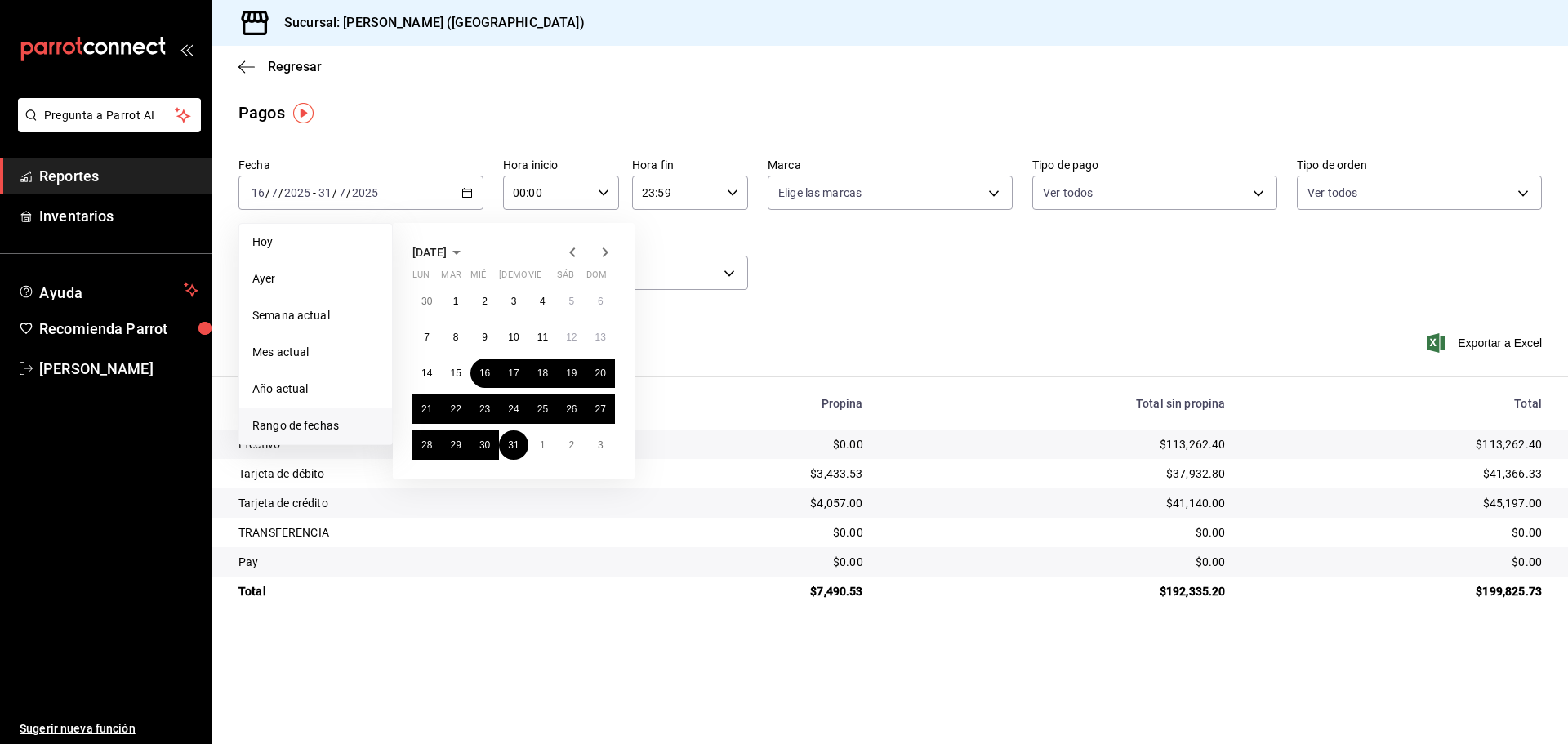
click at [609, 247] on icon "button" at bounding box center [605, 252] width 20 height 20
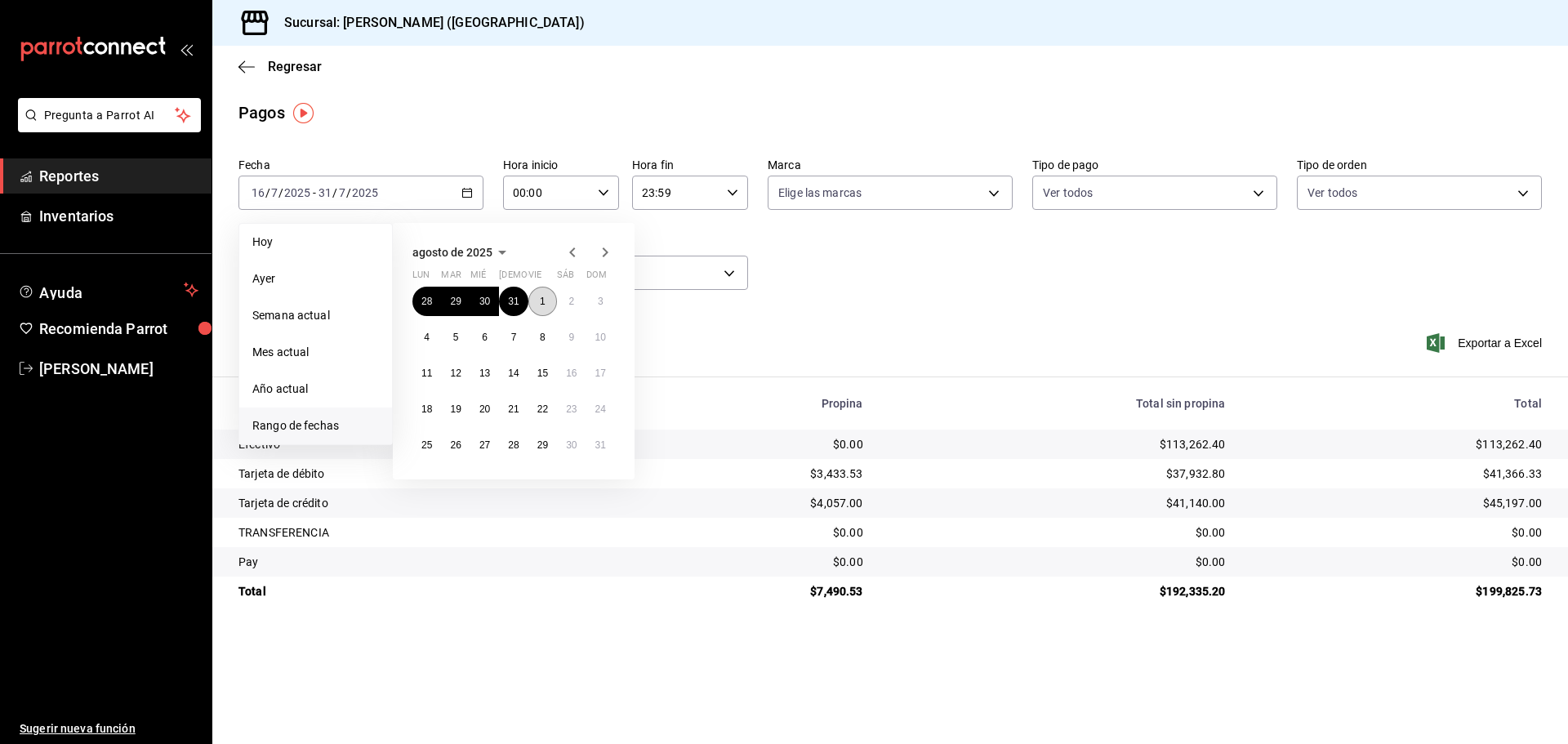
click at [535, 304] on button "1" at bounding box center [543, 301] width 29 height 29
click at [610, 448] on button "31" at bounding box center [600, 445] width 29 height 29
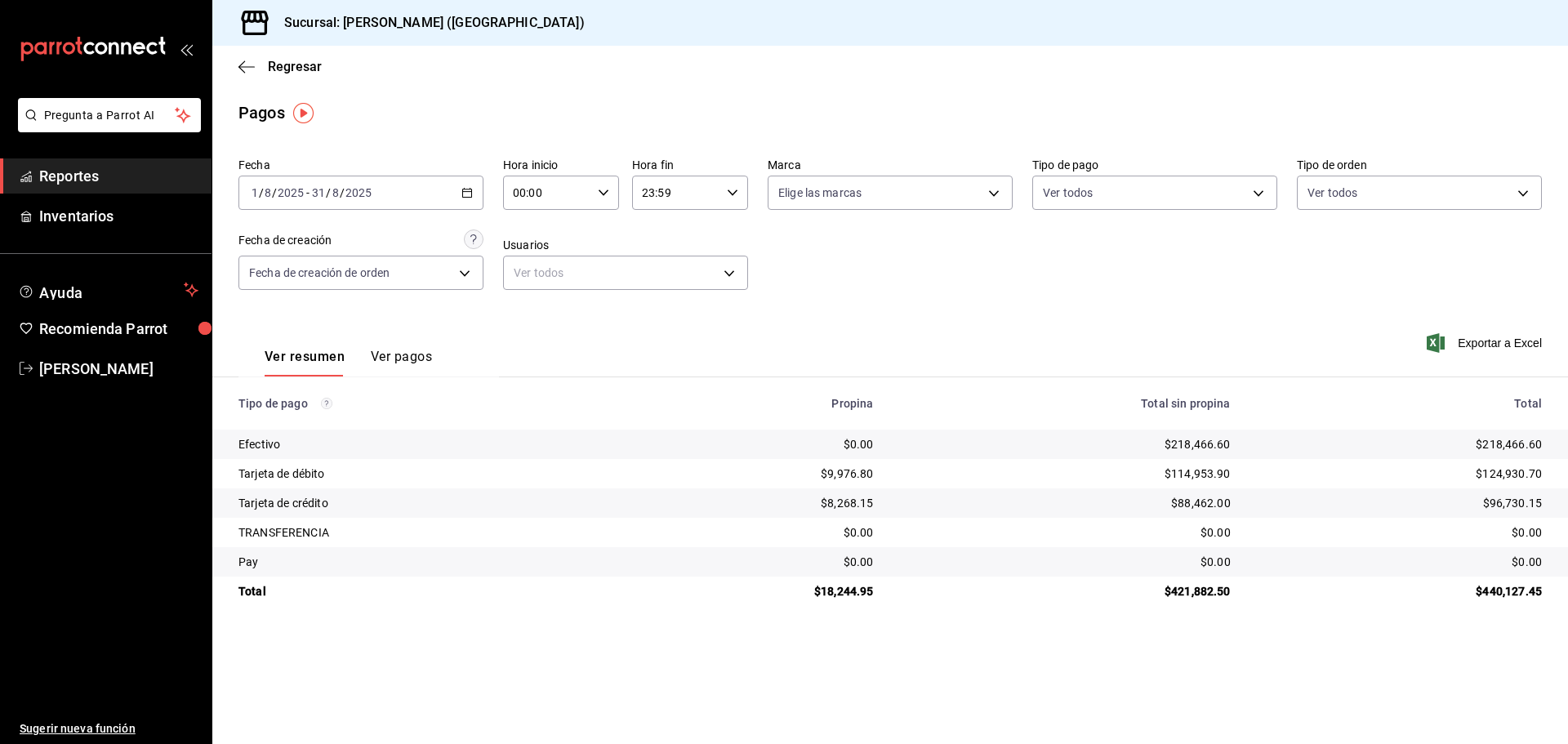
click at [465, 194] on icon "button" at bounding box center [466, 192] width 11 height 11
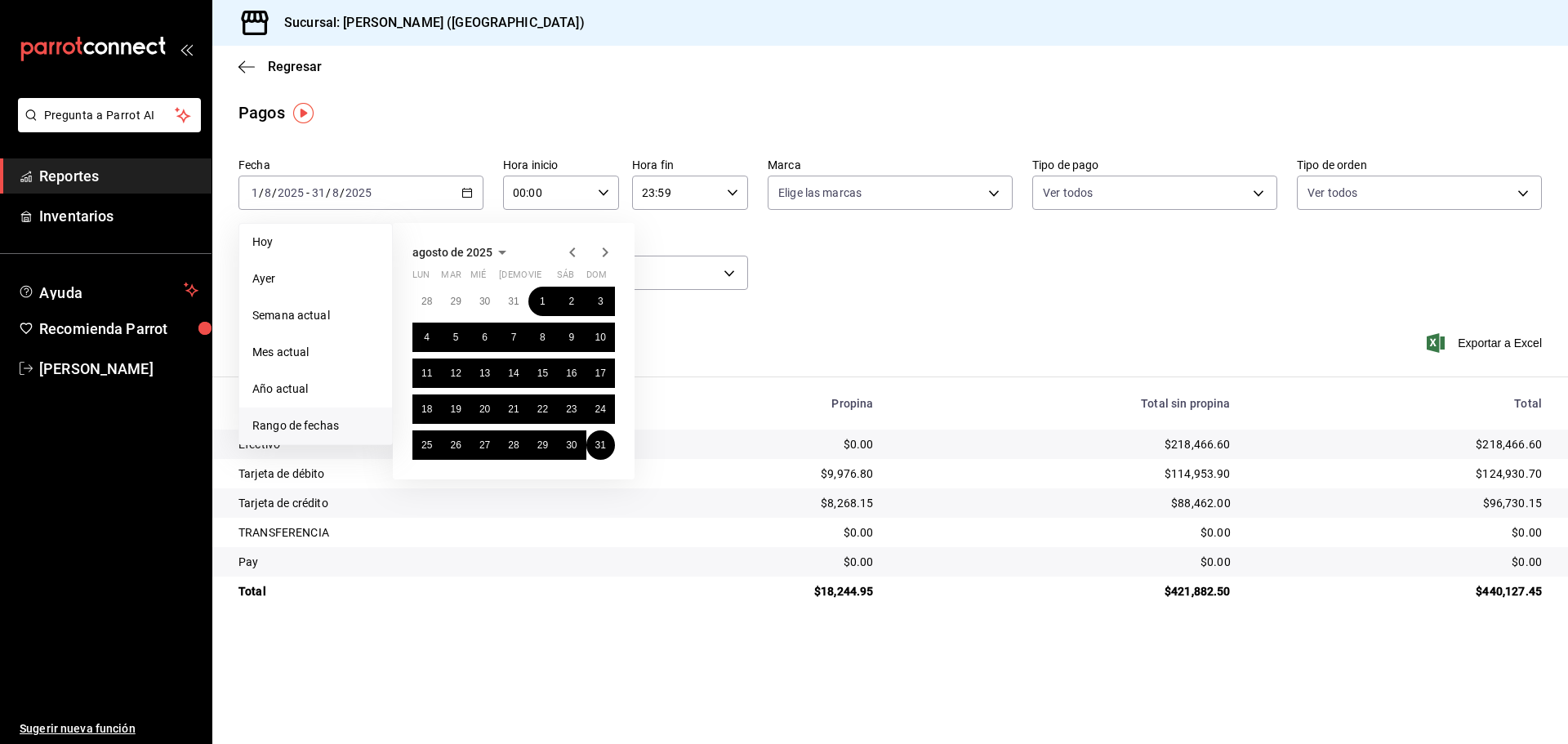
click at [601, 258] on icon "button" at bounding box center [605, 252] width 20 height 20
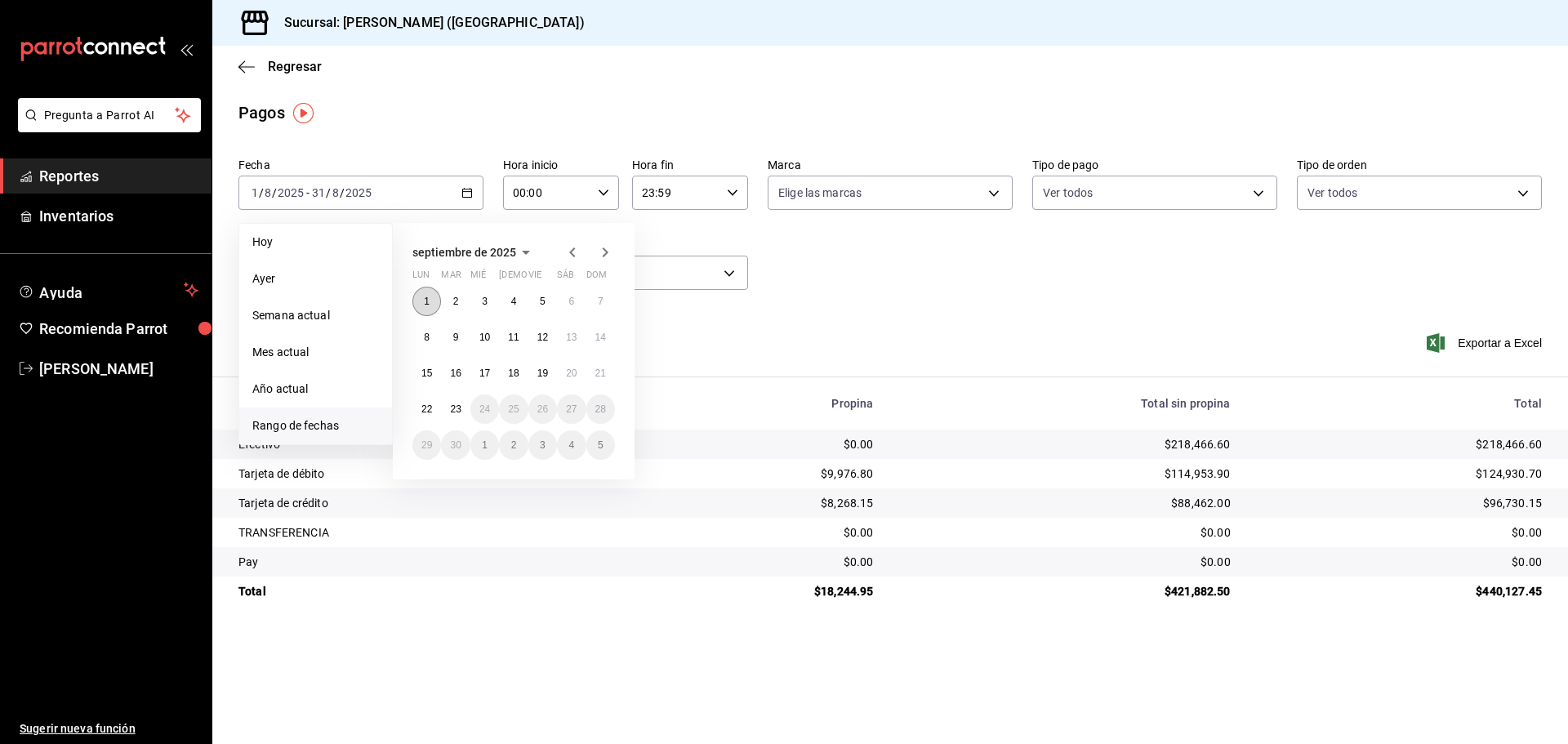
click at [427, 297] on abbr "1" at bounding box center [427, 301] width 6 height 11
click at [433, 409] on button "22" at bounding box center [427, 409] width 29 height 29
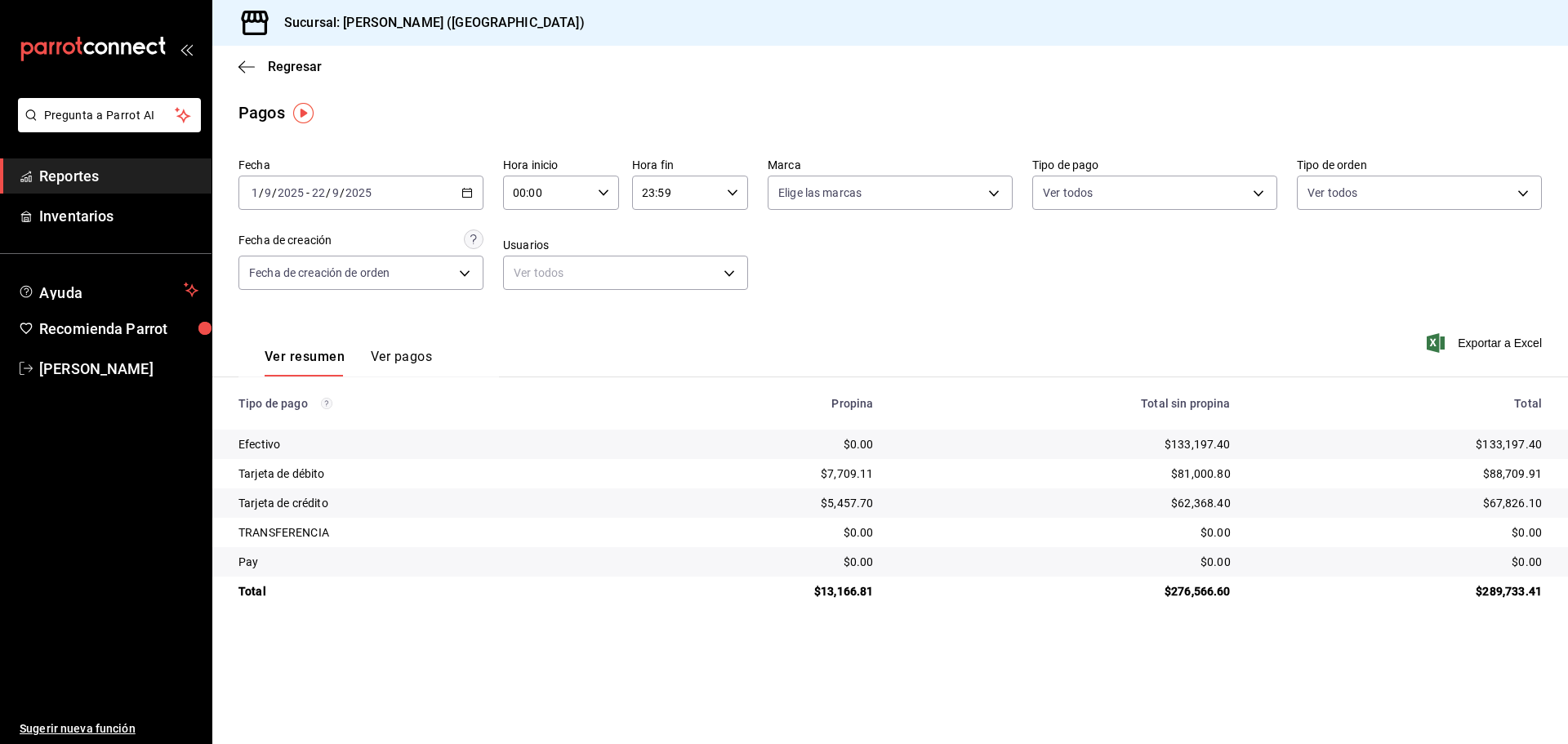
click at [468, 196] on icon "button" at bounding box center [466, 192] width 11 height 11
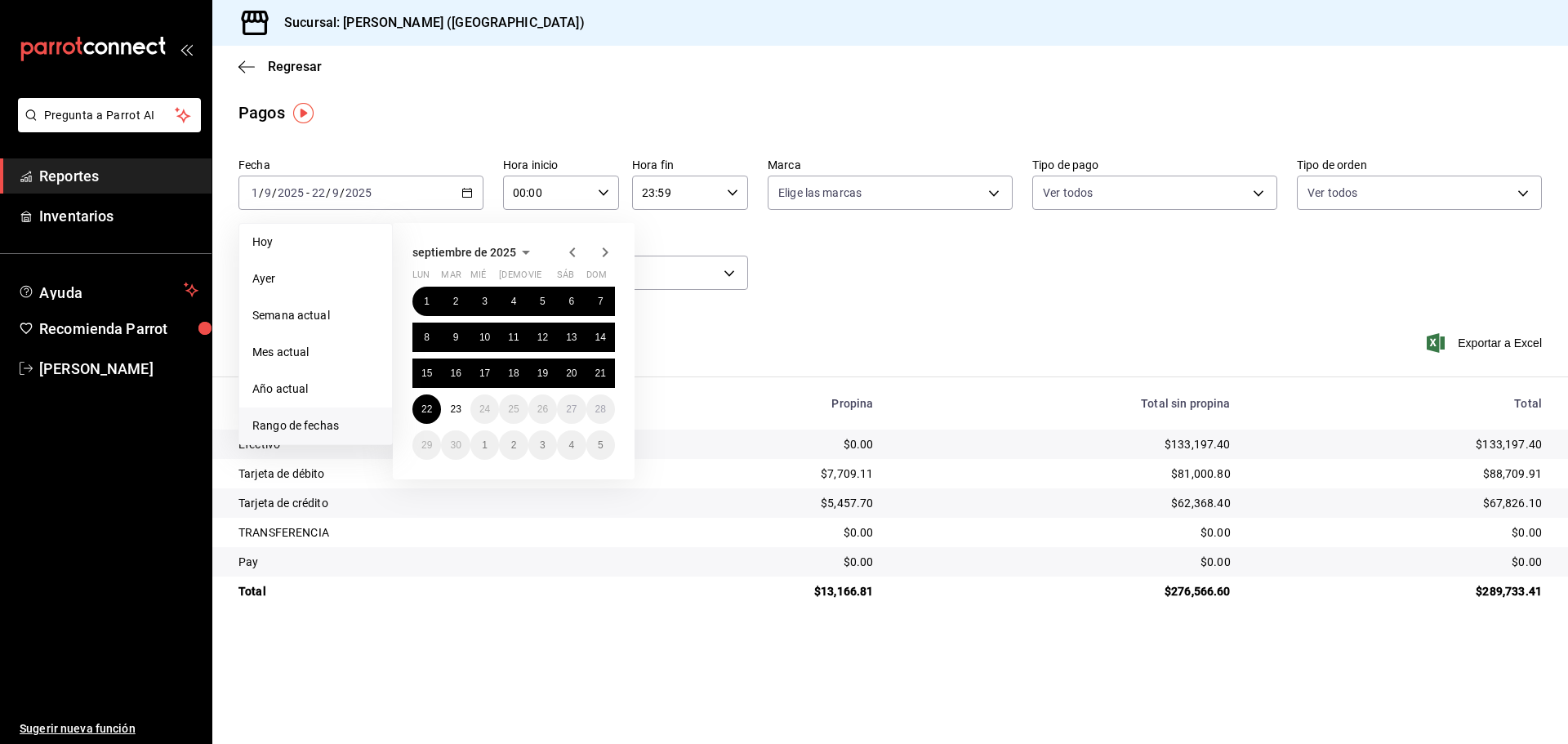
click at [569, 248] on icon "button" at bounding box center [572, 252] width 20 height 20
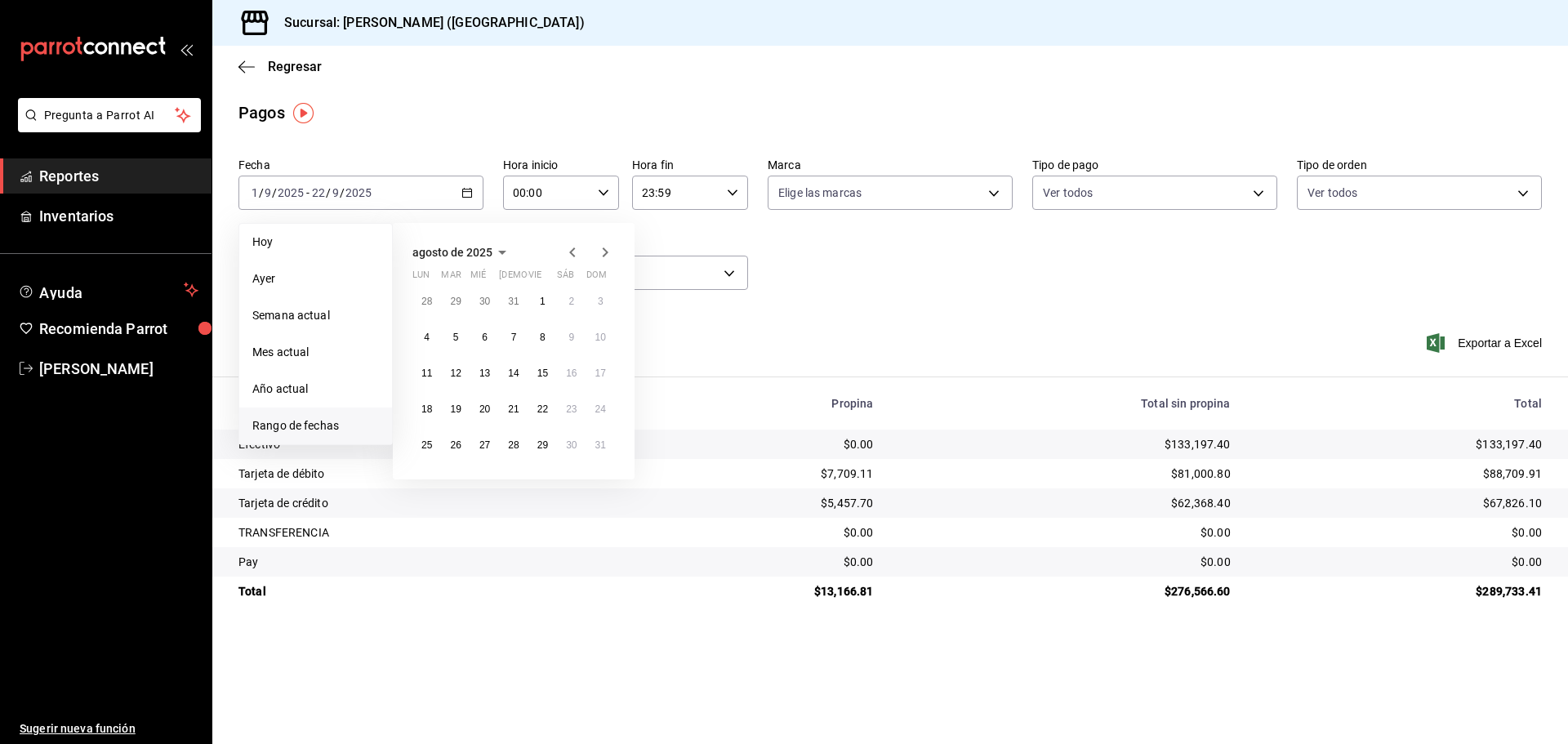
click at [569, 248] on icon "button" at bounding box center [572, 252] width 20 height 20
click at [451, 297] on button "1" at bounding box center [455, 301] width 29 height 29
click at [605, 257] on icon "button" at bounding box center [605, 252] width 20 height 20
click at [430, 416] on button "22" at bounding box center [427, 409] width 29 height 29
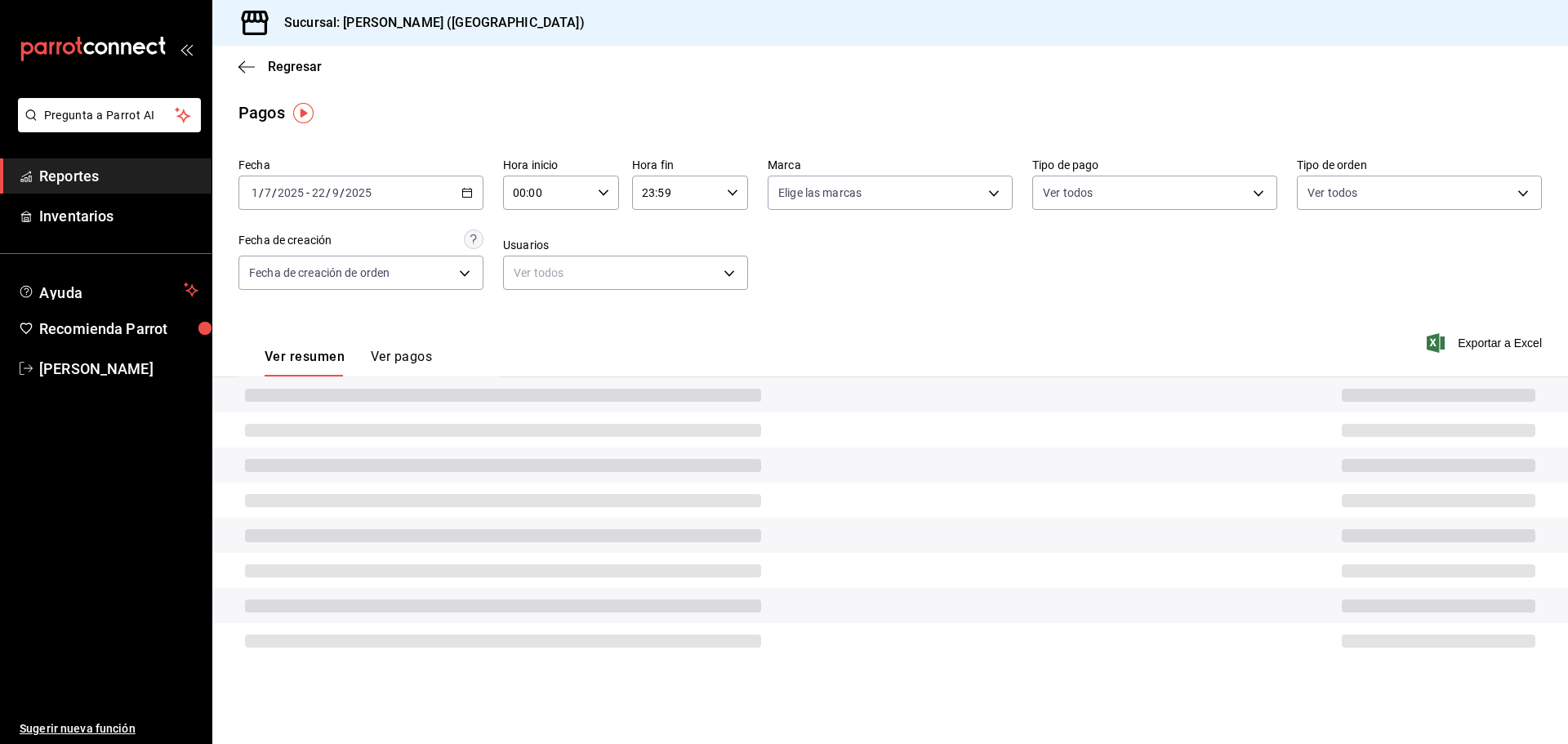
click at [430, 416] on div at bounding box center [890, 430] width 1355 height 35
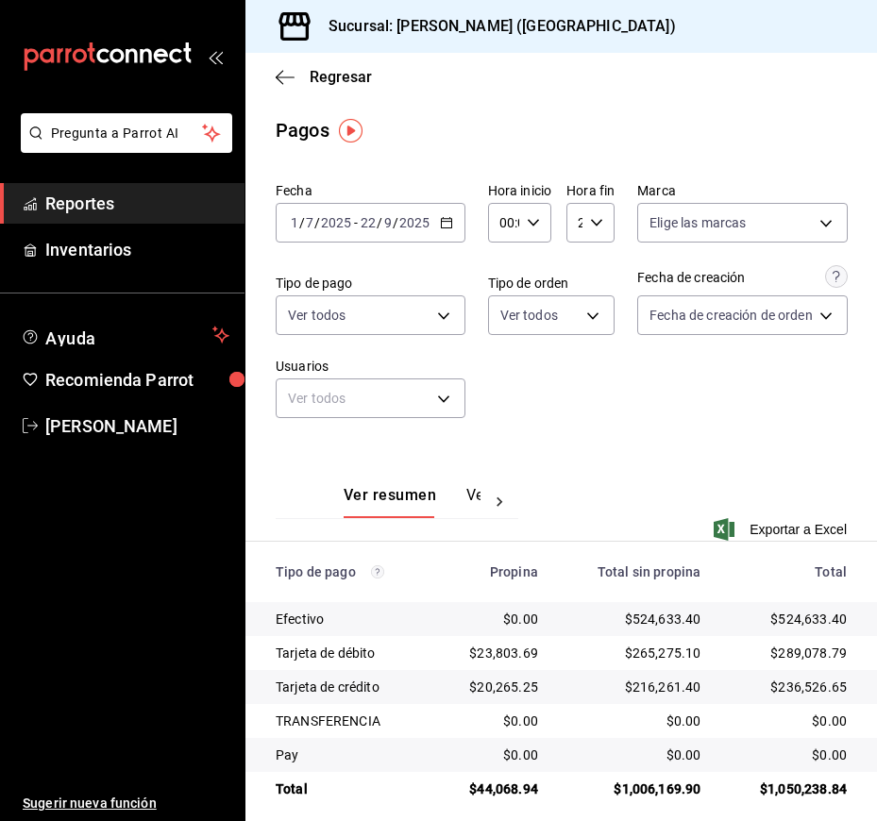
click at [457, 223] on div "[DATE] [DATE] - [DATE] [DATE]" at bounding box center [371, 223] width 190 height 40
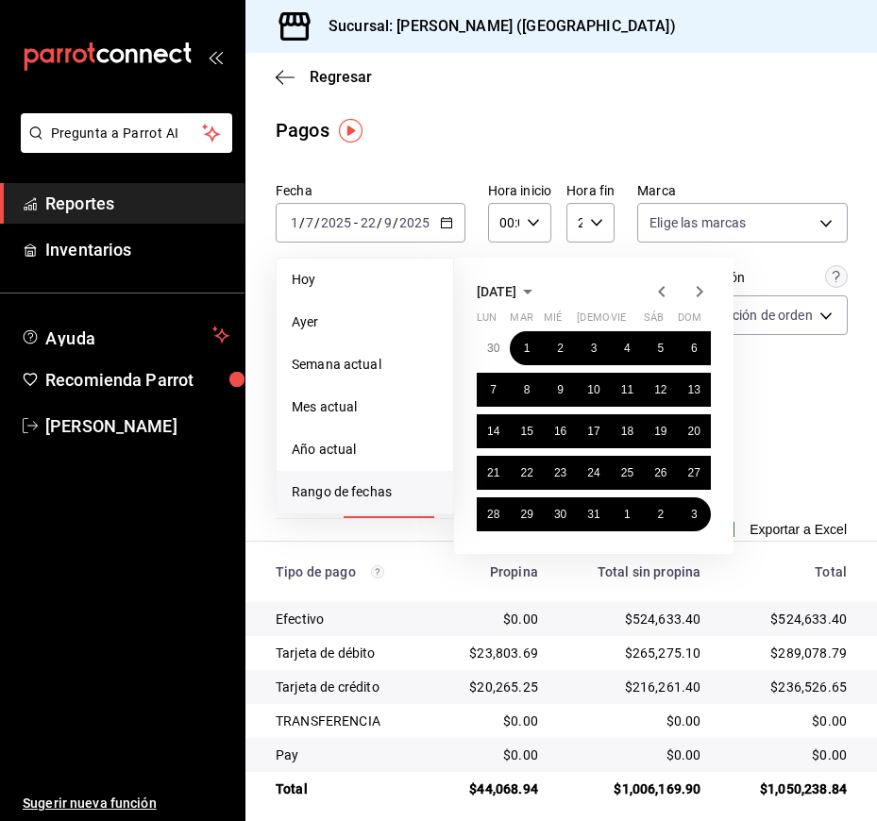
click at [705, 290] on icon "button" at bounding box center [699, 291] width 23 height 23
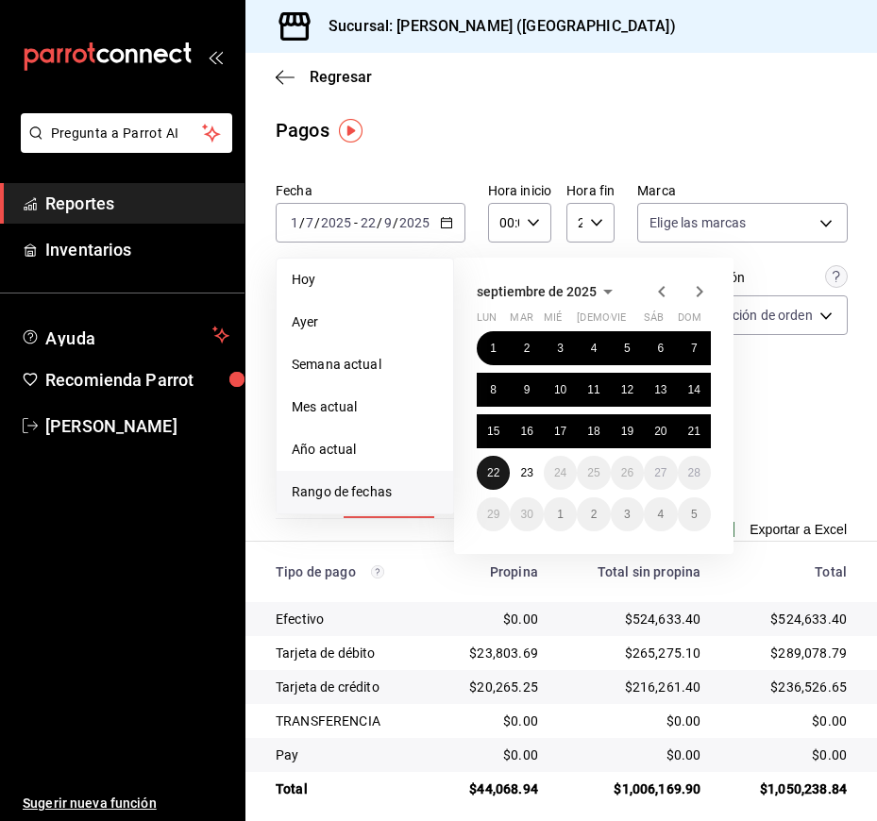
drag, startPoint x: 486, startPoint y: 471, endPoint x: 496, endPoint y: 470, distance: 10.4
click at [491, 471] on button "22" at bounding box center [493, 473] width 33 height 34
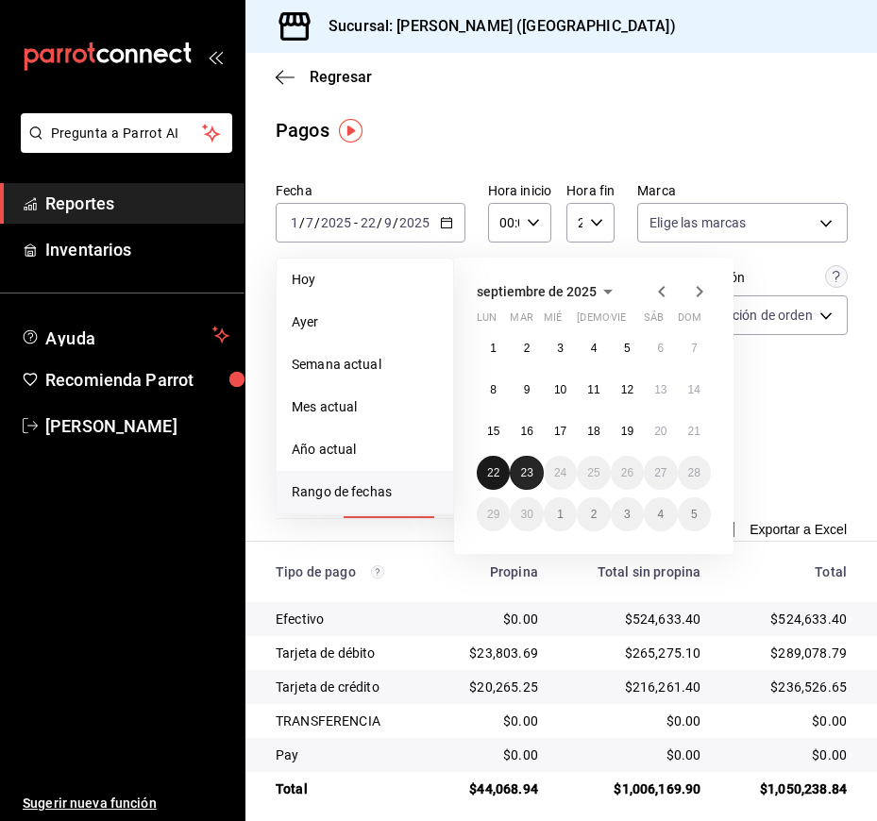
click at [515, 461] on div "1 2 3 4 5 6 7 8 9 10 11 12 13 14 15 16 17 18 19 20 21 22 23 24 25 26 27 28 29 3…" at bounding box center [594, 431] width 234 height 200
click at [499, 468] on abbr "22" at bounding box center [493, 472] width 12 height 13
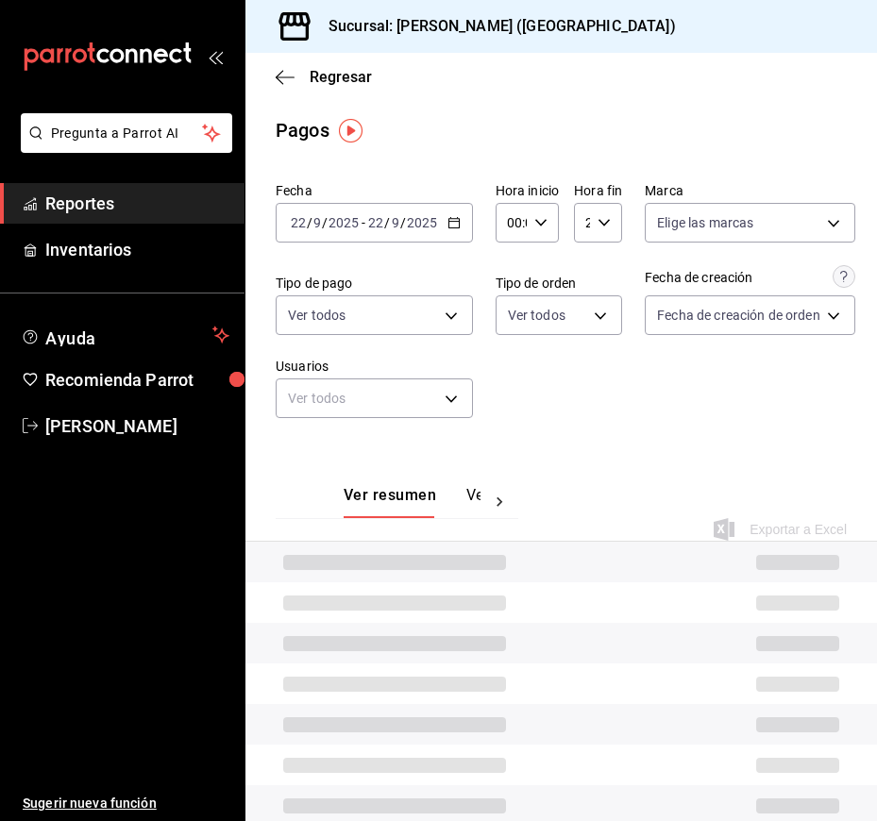
click at [499, 468] on div "Ver resumen Ver pagos" at bounding box center [397, 490] width 243 height 55
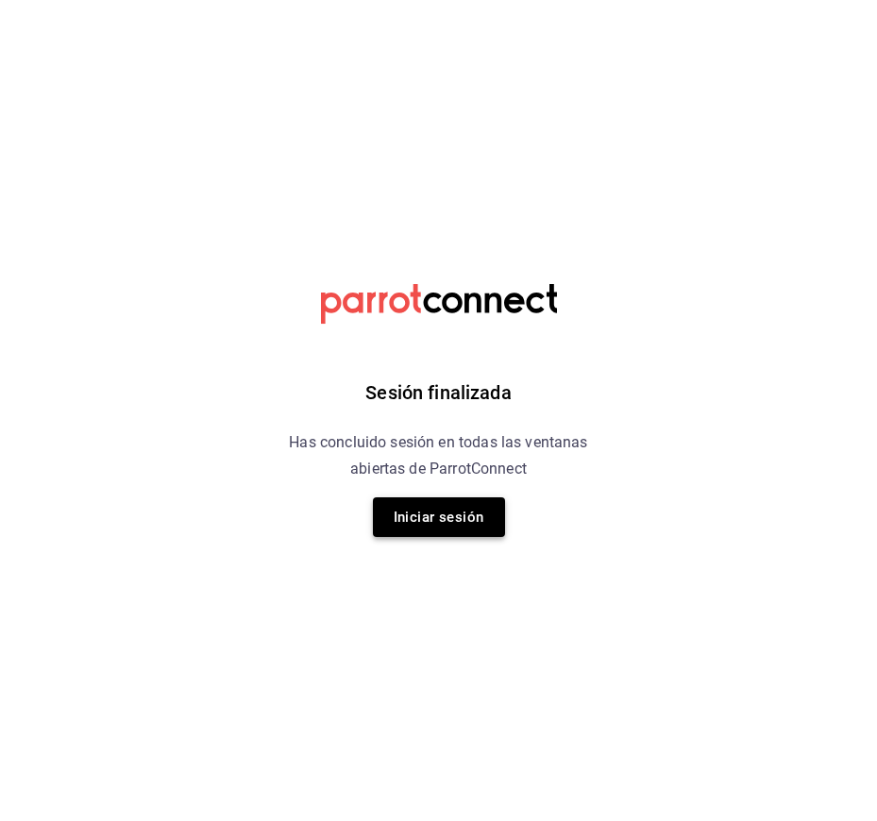
drag, startPoint x: 382, startPoint y: 515, endPoint x: 400, endPoint y: 519, distance: 18.3
click at [383, 514] on button "Iniciar sesión" at bounding box center [439, 517] width 132 height 40
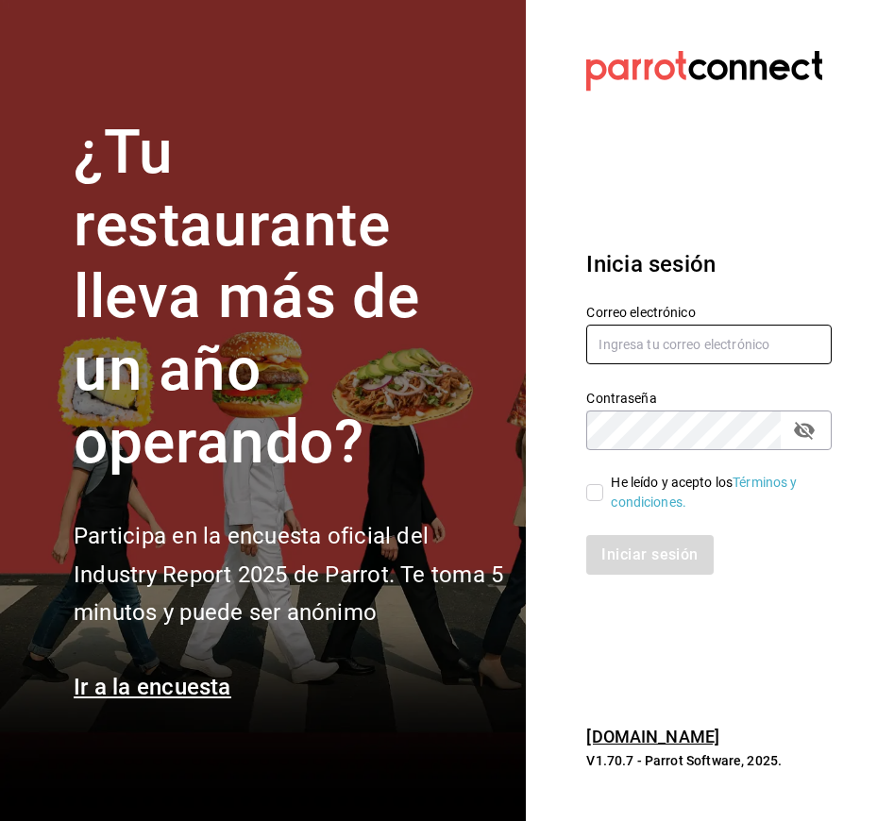
type input "[PERSON_NAME][EMAIL_ADDRESS][PERSON_NAME][DOMAIN_NAME]"
click at [591, 497] on input "He leído y acepto los Términos y condiciones." at bounding box center [594, 492] width 17 height 17
checkbox input "true"
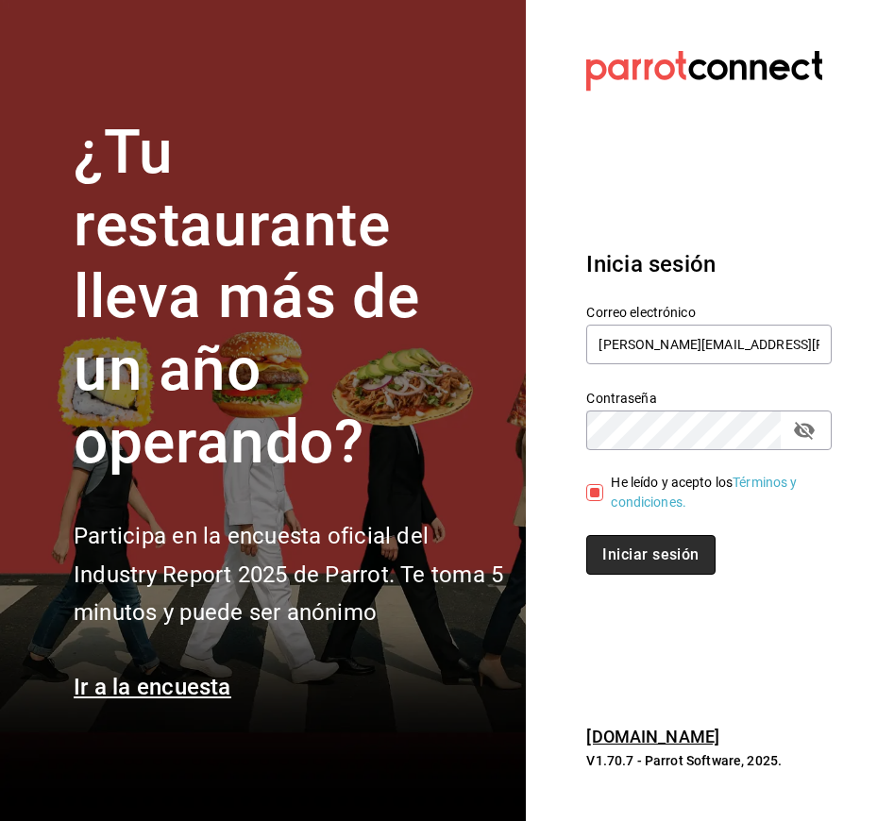
click at [623, 565] on button "Iniciar sesión" at bounding box center [650, 555] width 128 height 40
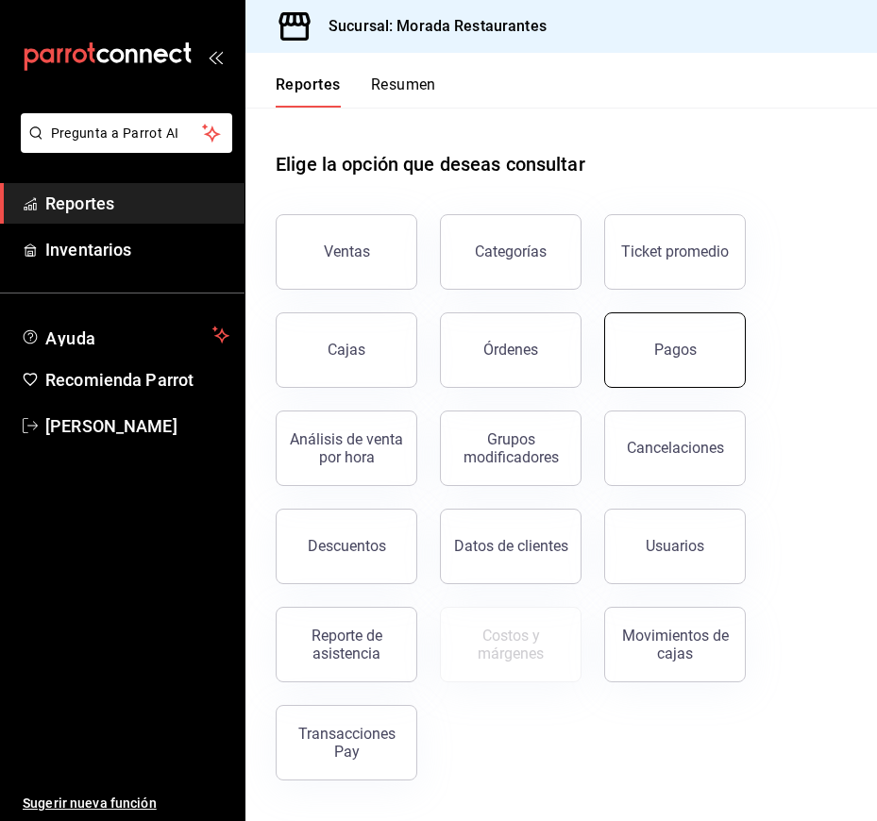
click at [616, 360] on button "Pagos" at bounding box center [675, 349] width 142 height 75
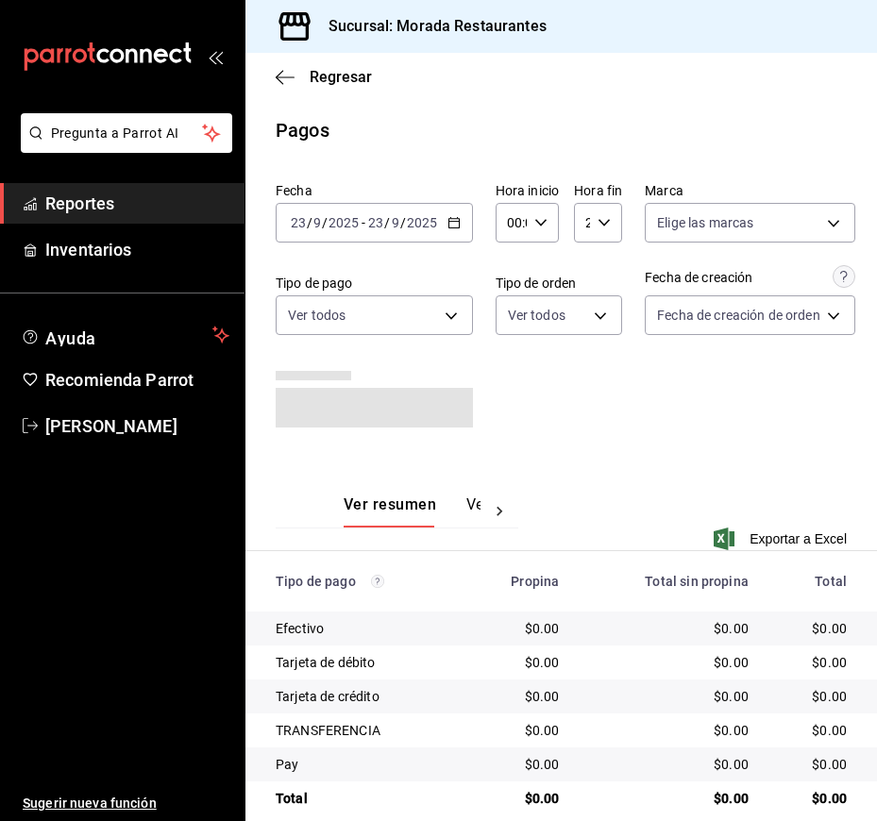
drag, startPoint x: 454, startPoint y: 220, endPoint x: 468, endPoint y: 247, distance: 30.8
click at [456, 220] on icon "button" at bounding box center [453, 222] width 13 height 13
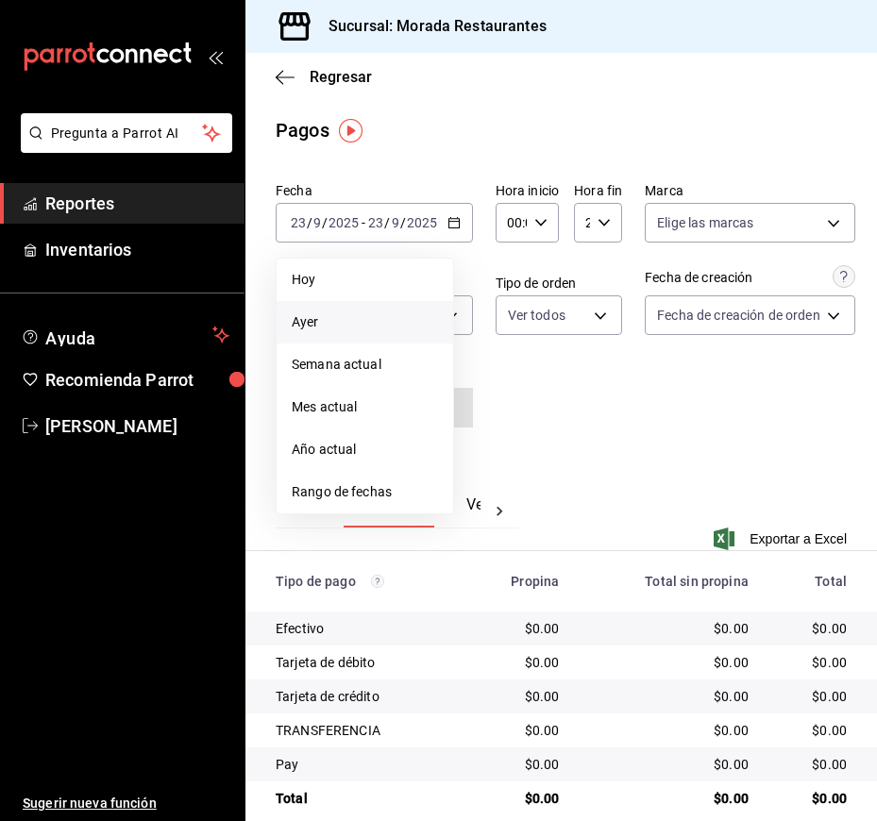
click at [364, 312] on span "Ayer" at bounding box center [365, 322] width 146 height 20
